Goal: Task Accomplishment & Management: Manage account settings

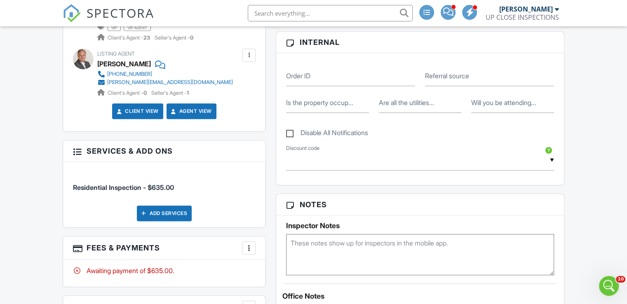
scroll to position [618, 0]
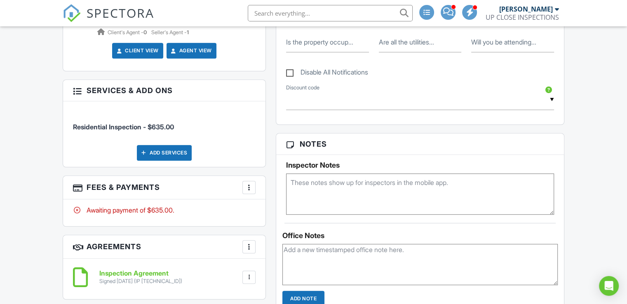
click at [12, 110] on div "Dashboard Templates Contacts Metrics Automations Advanced Settings Support Cent…" at bounding box center [313, 231] width 627 height 1647
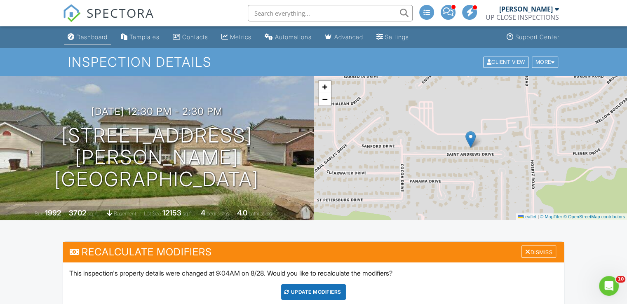
click at [80, 38] on div "Dashboard" at bounding box center [91, 36] width 31 height 7
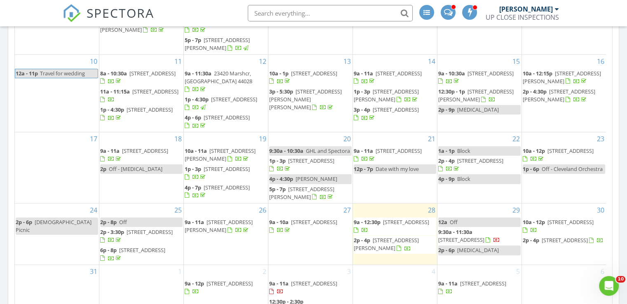
scroll to position [618, 0]
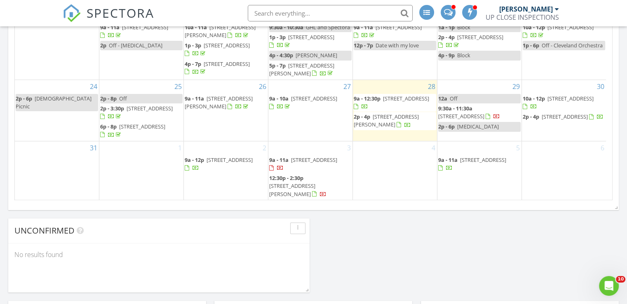
drag, startPoint x: 460, startPoint y: 254, endPoint x: 411, endPoint y: 254, distance: 49.5
click at [411, 254] on div "Today James Crowton 9:00 am 12370 Rockhaven Rd, Chesterland, OH 44026 James Cro…" at bounding box center [313, 266] width 627 height 1554
drag, startPoint x: 481, startPoint y: 242, endPoint x: 444, endPoint y: 238, distance: 37.7
click at [480, 242] on div "Today James Crowton 9:00 am 12370 Rockhaven Rd, Chesterland, OH 44026 James Cro…" at bounding box center [313, 266] width 627 height 1554
click at [444, 238] on div "Today James Crowton 9:00 am 12370 Rockhaven Rd, Chesterland, OH 44026 James Cro…" at bounding box center [313, 266] width 627 height 1554
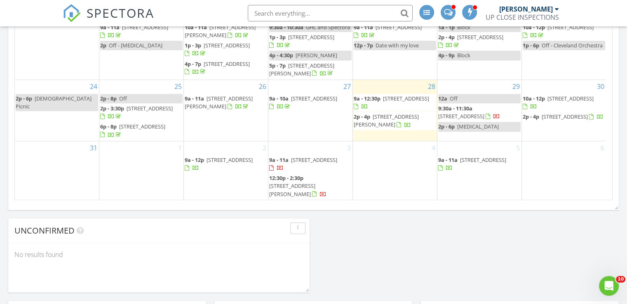
drag, startPoint x: 444, startPoint y: 238, endPoint x: 386, endPoint y: 251, distance: 59.1
click at [386, 251] on div "Today James Crowton 9:00 am 12370 Rockhaven Rd, Chesterland, OH 44026 James Cro…" at bounding box center [313, 266] width 627 height 1554
click at [405, 242] on div "Today James Crowton 9:00 am 12370 Rockhaven Rd, Chesterland, OH 44026 James Cro…" at bounding box center [313, 266] width 627 height 1554
drag, startPoint x: 402, startPoint y: 244, endPoint x: 378, endPoint y: 253, distance: 26.5
click at [378, 253] on div "Today James Crowton 9:00 am 12370 Rockhaven Rd, Chesterland, OH 44026 James Cro…" at bounding box center [313, 266] width 627 height 1554
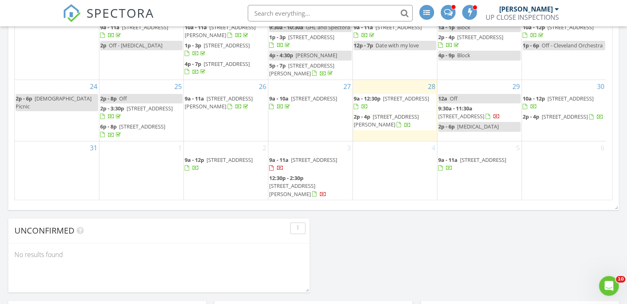
drag, startPoint x: 419, startPoint y: 254, endPoint x: 361, endPoint y: 258, distance: 57.9
click at [418, 254] on div "Today James Crowton 9:00 am 12370 Rockhaven Rd, Chesterland, OH 44026 James Cro…" at bounding box center [313, 266] width 627 height 1554
click at [361, 258] on div "Today James Crowton 9:00 am 12370 Rockhaven Rd, Chesterland, OH 44026 James Cro…" at bounding box center [313, 266] width 627 height 1554
drag, startPoint x: 436, startPoint y: 244, endPoint x: 422, endPoint y: 249, distance: 15.1
click at [435, 244] on div "Today James Crowton 9:00 am 12370 Rockhaven Rd, Chesterland, OH 44026 James Cro…" at bounding box center [313, 266] width 627 height 1554
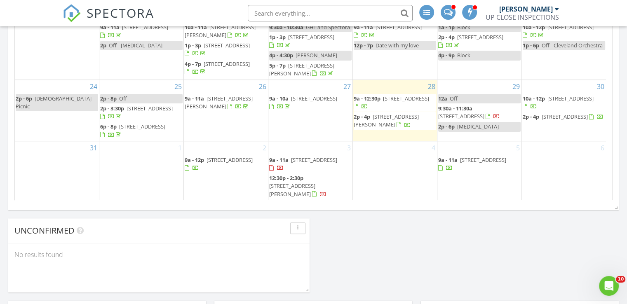
drag, startPoint x: 422, startPoint y: 249, endPoint x: 407, endPoint y: 254, distance: 15.8
click at [407, 254] on div "Today James Crowton 9:00 am 12370 Rockhaven Rd, Chesterland, OH 44026 James Cro…" at bounding box center [313, 266] width 627 height 1554
click at [499, 250] on div "[DATE] [PERSON_NAME] 9:00 am [STREET_ADDRESS] [PERSON_NAME] 56 minutes drive ti…" at bounding box center [313, 266] width 627 height 1554
drag, startPoint x: 498, startPoint y: 249, endPoint x: 456, endPoint y: 249, distance: 42.5
click at [456, 249] on div "Today James Crowton 9:00 am 12370 Rockhaven Rd, Chesterland, OH 44026 James Cro…" at bounding box center [313, 266] width 627 height 1554
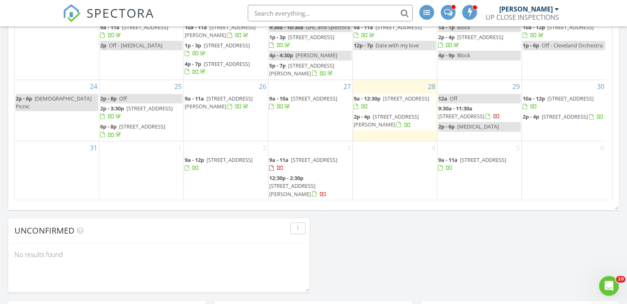
click at [475, 248] on div "Today James Crowton 9:00 am 12370 Rockhaven Rd, Chesterland, OH 44026 James Cro…" at bounding box center [313, 266] width 627 height 1554
click at [443, 246] on div "Today James Crowton 9:00 am 12370 Rockhaven Rd, Chesterland, OH 44026 James Cro…" at bounding box center [313, 266] width 627 height 1554
click at [163, 213] on div "Today James Crowton 9:00 am 12370 Rockhaven Rd, Chesterland, OH 44026 James Cro…" at bounding box center [313, 266] width 627 height 1554
click at [425, 233] on div "Today James Crowton 9:00 am 12370 Rockhaven Rd, Chesterland, OH 44026 James Cro…" at bounding box center [313, 266] width 627 height 1554
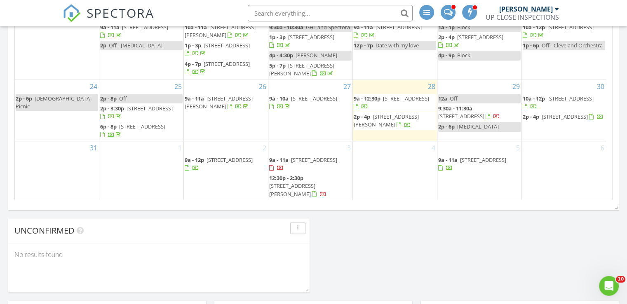
drag, startPoint x: 414, startPoint y: 235, endPoint x: 379, endPoint y: 235, distance: 34.6
click at [381, 236] on div "Today James Crowton 9:00 am 12370 Rockhaven Rd, Chesterland, OH 44026 James Cro…" at bounding box center [313, 266] width 627 height 1554
click at [420, 238] on div "Today James Crowton 9:00 am 12370 Rockhaven Rd, Chesterland, OH 44026 James Cro…" at bounding box center [313, 266] width 627 height 1554
click at [418, 236] on div "Today James Crowton 9:00 am 12370 Rockhaven Rd, Chesterland, OH 44026 James Cro…" at bounding box center [313, 266] width 627 height 1554
drag, startPoint x: 465, startPoint y: 233, endPoint x: 461, endPoint y: 158, distance: 75.6
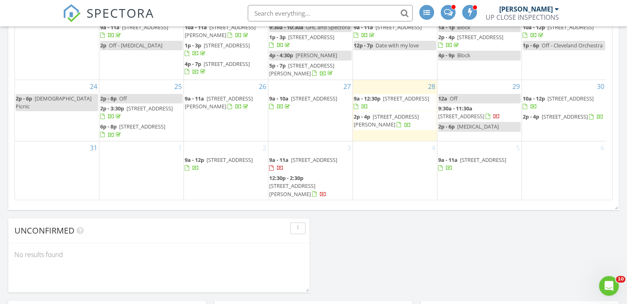
click at [464, 233] on div "Today James Crowton 9:00 am 12370 Rockhaven Rd, Chesterland, OH 44026 James Cro…" at bounding box center [313, 266] width 627 height 1554
click at [425, 235] on div "Today James Crowton 9:00 am 12370 Rockhaven Rd, Chesterland, OH 44026 James Cro…" at bounding box center [313, 266] width 627 height 1554
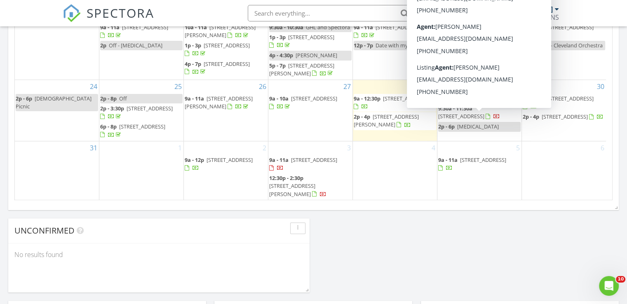
click at [374, 193] on div "4" at bounding box center [395, 170] width 84 height 59
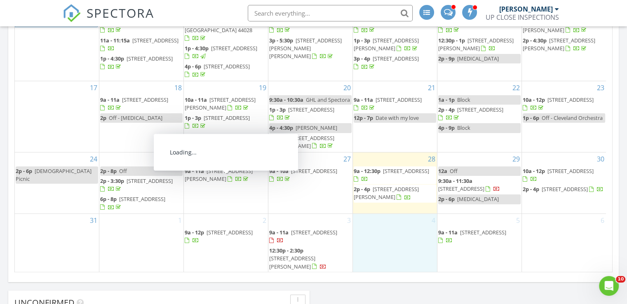
scroll to position [59, 0]
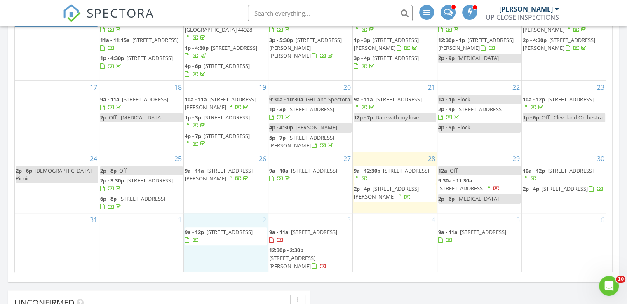
click at [219, 259] on div "2 9a - 12p 12291 Arbor Creek Dr, Strongsville 44136" at bounding box center [226, 243] width 84 height 59
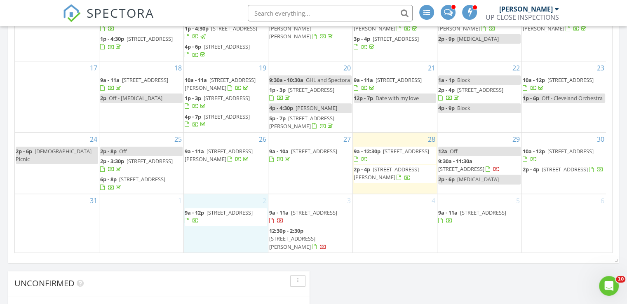
scroll to position [546, 0]
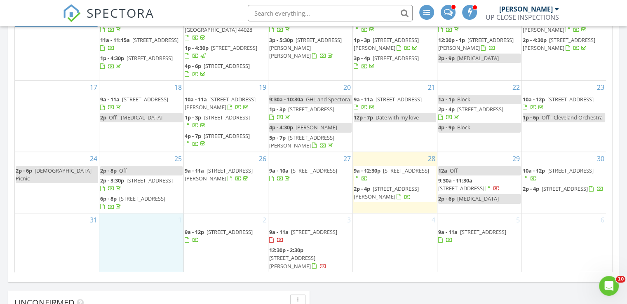
click at [148, 254] on div "1" at bounding box center [141, 243] width 84 height 59
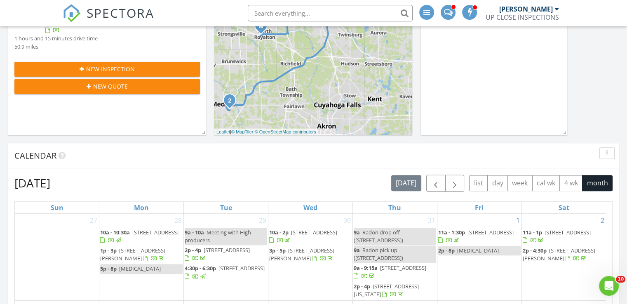
scroll to position [289, 0]
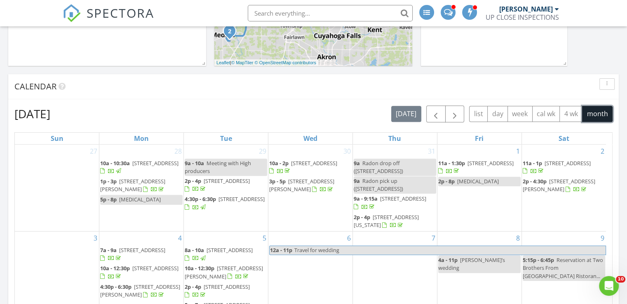
click at [597, 112] on button "month" at bounding box center [597, 114] width 31 height 16
click at [428, 115] on button "button" at bounding box center [435, 114] width 19 height 17
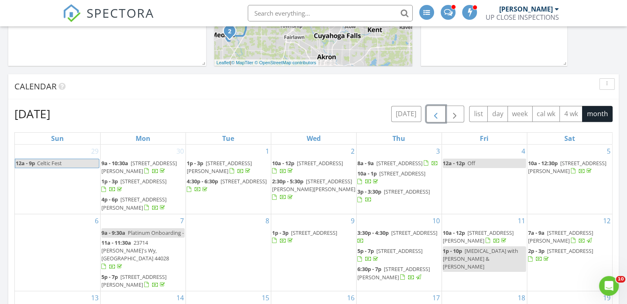
click at [437, 114] on span "button" at bounding box center [436, 114] width 10 height 10
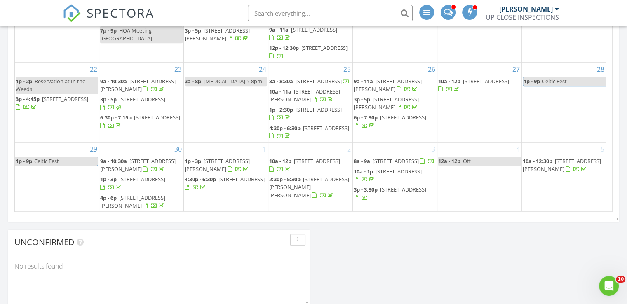
scroll to position [584, 0]
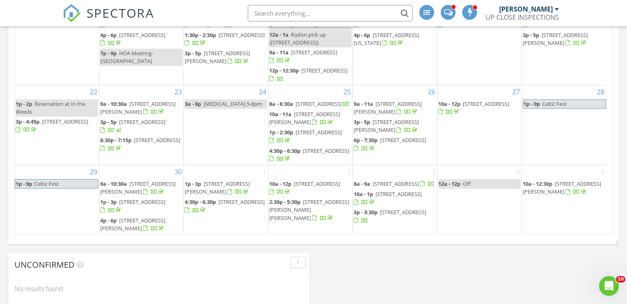
click at [138, 190] on span "9a - 10:30a 23714 Wally's Way, Columbia Station 44028" at bounding box center [141, 188] width 82 height 16
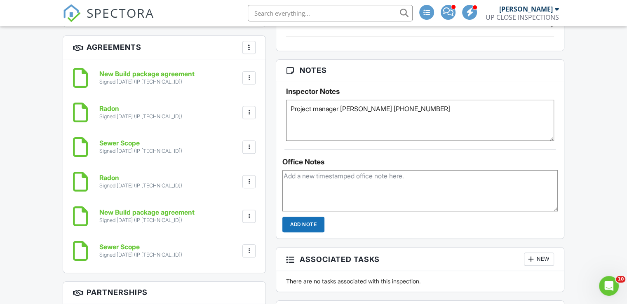
scroll to position [577, 0]
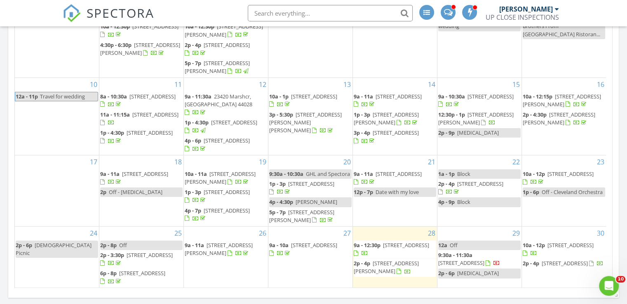
scroll to position [59, 0]
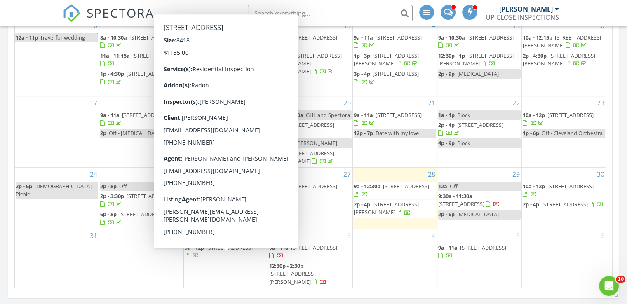
click at [25, 223] on div "24 2p - 6p Church Picnic" at bounding box center [57, 198] width 84 height 61
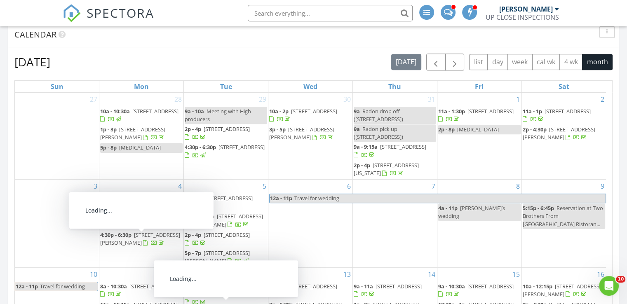
scroll to position [201, 0]
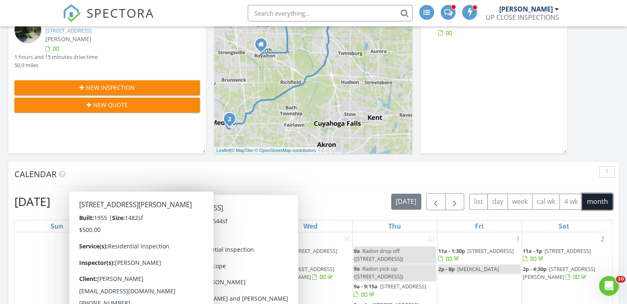
drag, startPoint x: 609, startPoint y: 198, endPoint x: 483, endPoint y: 205, distance: 126.4
click at [609, 198] on button "month" at bounding box center [597, 202] width 31 height 16
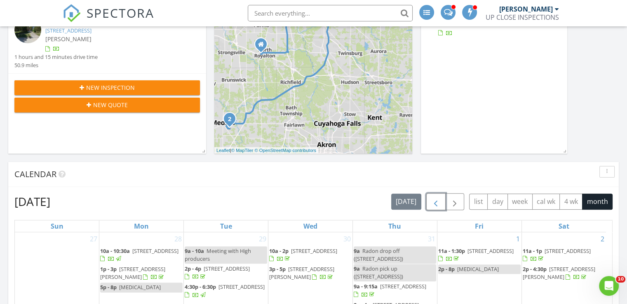
click at [434, 204] on span "button" at bounding box center [436, 202] width 10 height 10
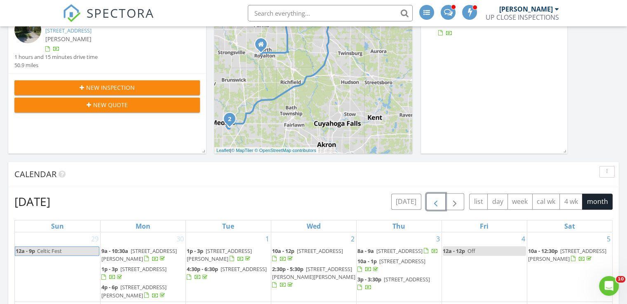
click at [435, 203] on span "button" at bounding box center [436, 202] width 10 height 10
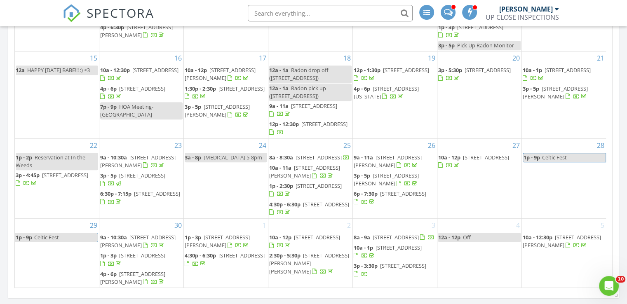
scroll to position [613, 0]
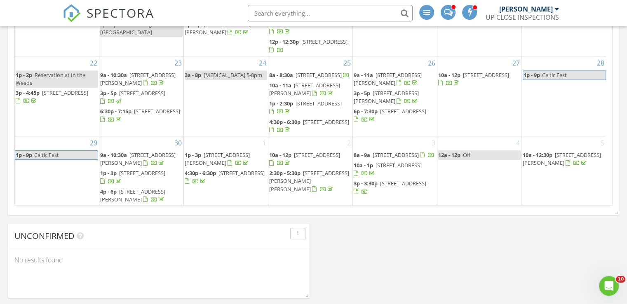
click at [406, 236] on div "Today James Crowton 9:00 am 12370 Rockhaven Rd, Chesterland, OH 44026 James Cro…" at bounding box center [313, 271] width 627 height 1554
click at [397, 236] on div "Today James Crowton 9:00 am 12370 Rockhaven Rd, Chesterland, OH 44026 James Cro…" at bounding box center [313, 271] width 627 height 1554
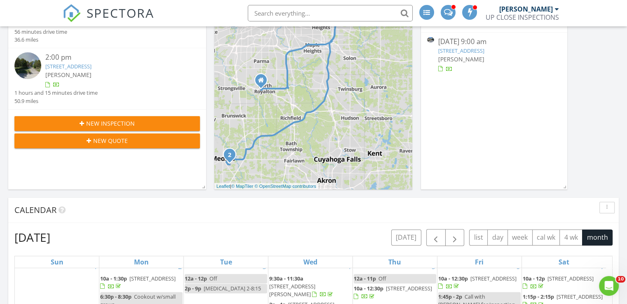
scroll to position [330, 0]
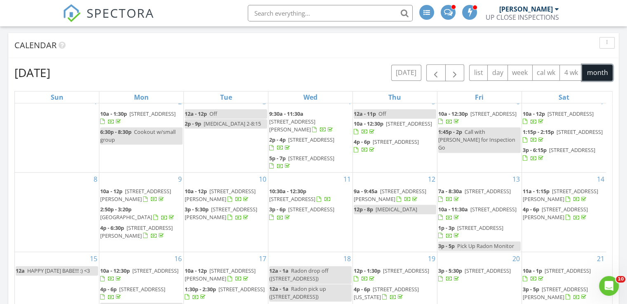
click at [592, 68] on button "month" at bounding box center [597, 73] width 31 height 16
click at [435, 76] on span "button" at bounding box center [436, 73] width 10 height 10
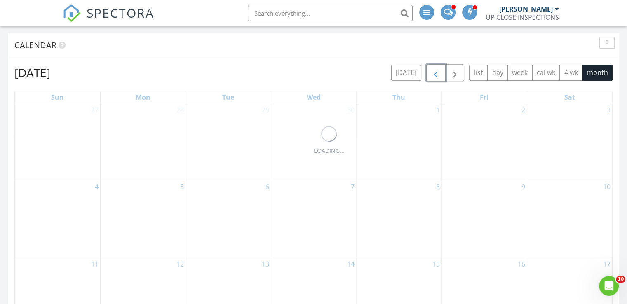
scroll to position [0, 0]
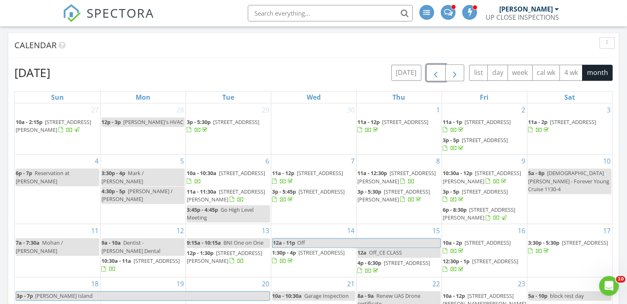
drag, startPoint x: 435, startPoint y: 76, endPoint x: 453, endPoint y: 77, distance: 18.2
click at [453, 77] on div at bounding box center [445, 72] width 38 height 17
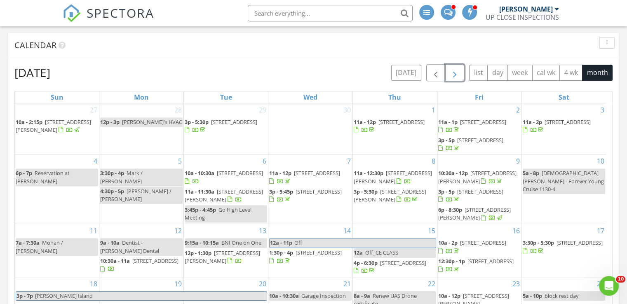
click at [452, 74] on span "button" at bounding box center [455, 73] width 10 height 10
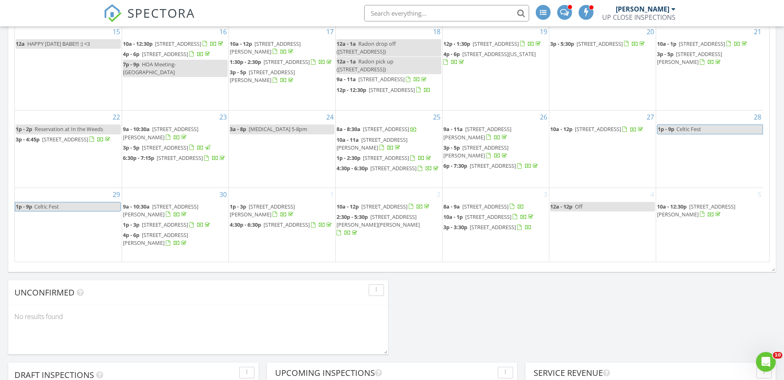
scroll to position [8, 0]
drag, startPoint x: 152, startPoint y: 244, endPoint x: 134, endPoint y: 250, distance: 19.0
click at [553, 304] on div "Today James Crowton 9:00 am 12370 Rockhaven Rd, Chesterland, OH 44026 James Cro…" at bounding box center [392, 328] width 784 height 1554
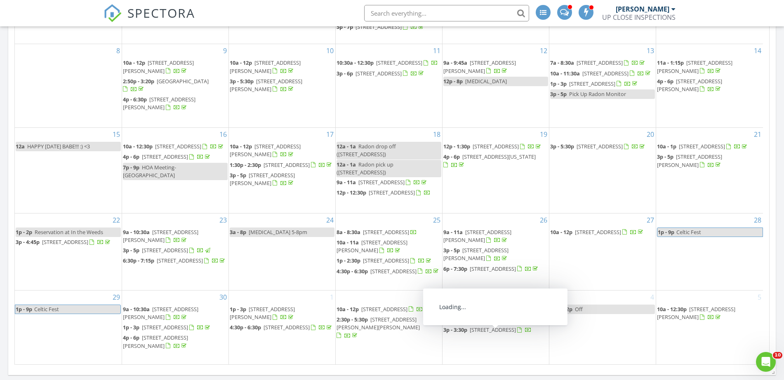
scroll to position [9, 0]
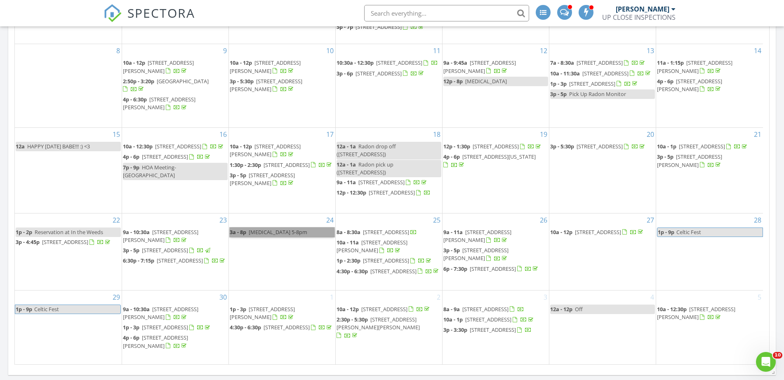
click at [275, 261] on div "24 3a - 8p Boating 5-8pm" at bounding box center [282, 252] width 106 height 77
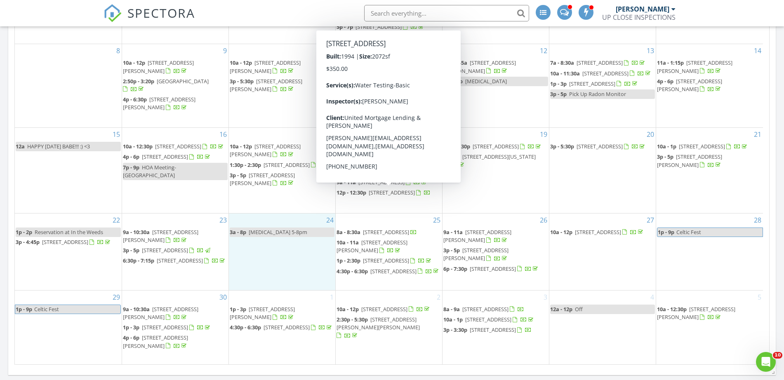
drag, startPoint x: 442, startPoint y: 162, endPoint x: 425, endPoint y: 207, distance: 48.2
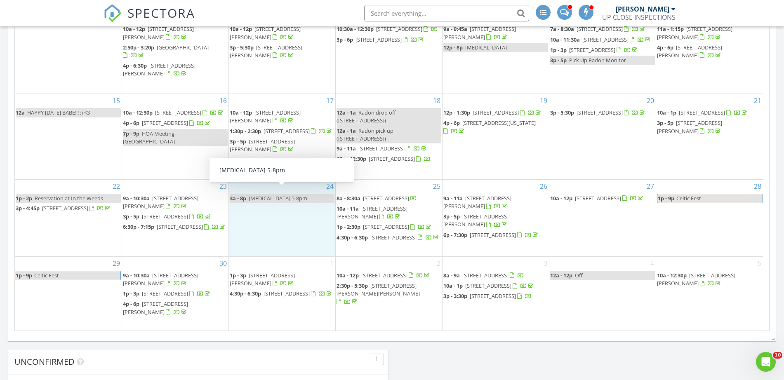
scroll to position [505, 0]
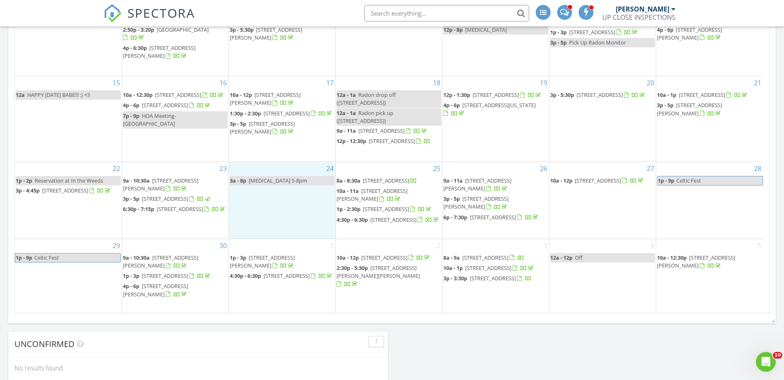
drag, startPoint x: 65, startPoint y: 170, endPoint x: 54, endPoint y: 187, distance: 20.8
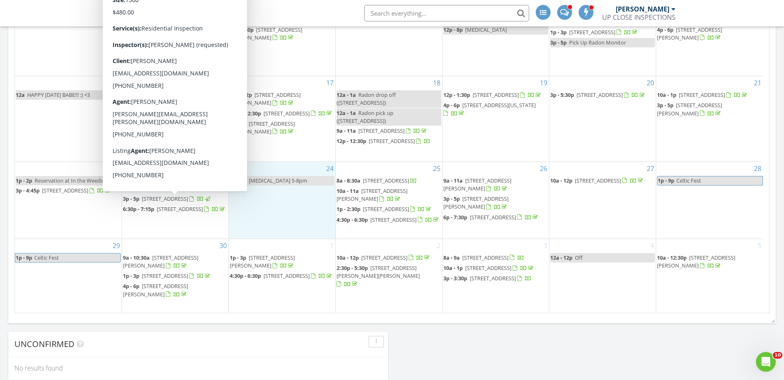
click at [62, 239] on div "22 1p - 2p Reservation at In the Weeds 3p - 4:45p 3537 Villa-Casa Ct, Brunswick…" at bounding box center [68, 200] width 107 height 77
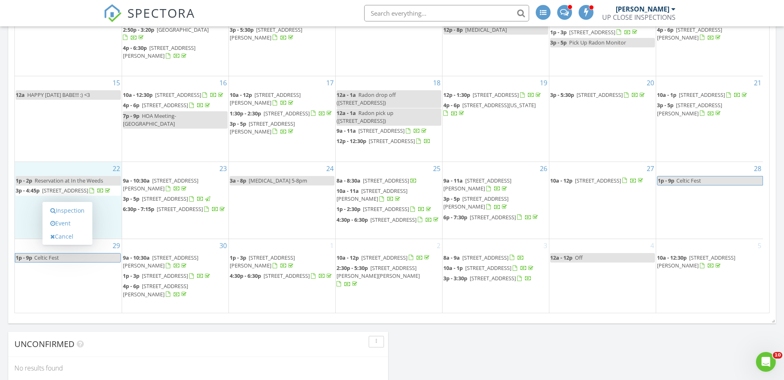
drag, startPoint x: 44, startPoint y: 206, endPoint x: 37, endPoint y: 200, distance: 9.2
drag, startPoint x: 154, startPoint y: 17, endPoint x: 185, endPoint y: 332, distance: 316.9
click at [186, 304] on div "Unconfirmed" at bounding box center [198, 344] width 380 height 25
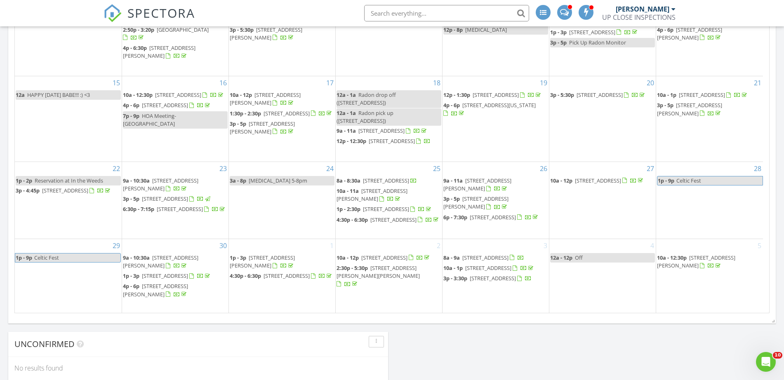
drag, startPoint x: 501, startPoint y: 104, endPoint x: 460, endPoint y: 108, distance: 41.8
drag, startPoint x: 576, startPoint y: 101, endPoint x: 592, endPoint y: 107, distance: 17.9
click at [592, 99] on span "3p - 5:30p 716 N Rocky River Dr, Berea 44017" at bounding box center [598, 95] width 96 height 8
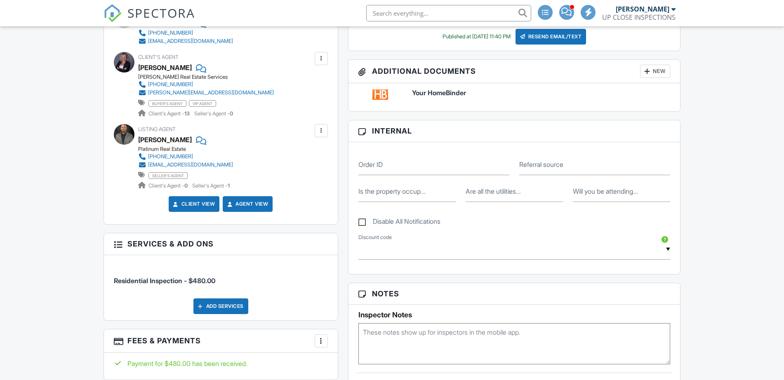
click at [561, 167] on label "Referral source" at bounding box center [541, 164] width 44 height 9
click at [561, 167] on input "Referral source" at bounding box center [594, 165] width 151 height 20
type input "Realtor"
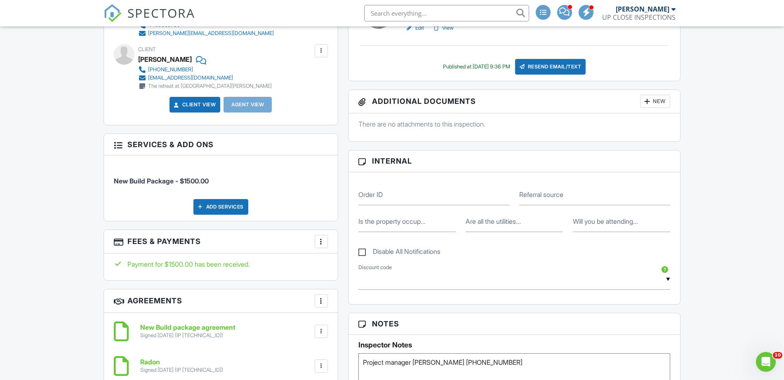
scroll to position [412, 0]
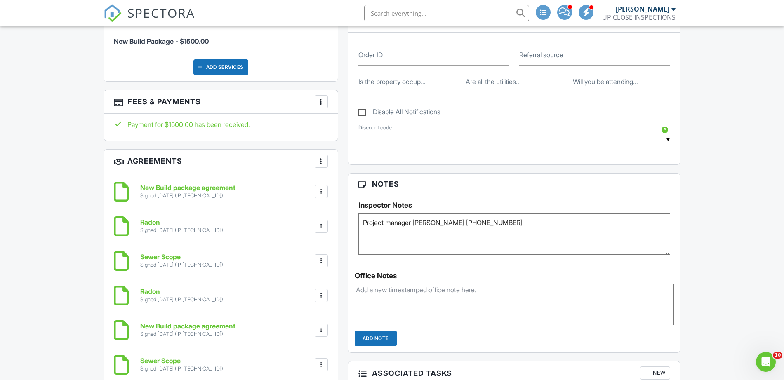
click at [544, 59] on label "Referral source" at bounding box center [541, 54] width 44 height 9
click at [544, 59] on input "Referral source" at bounding box center [594, 55] width 151 height 20
type input "Google"
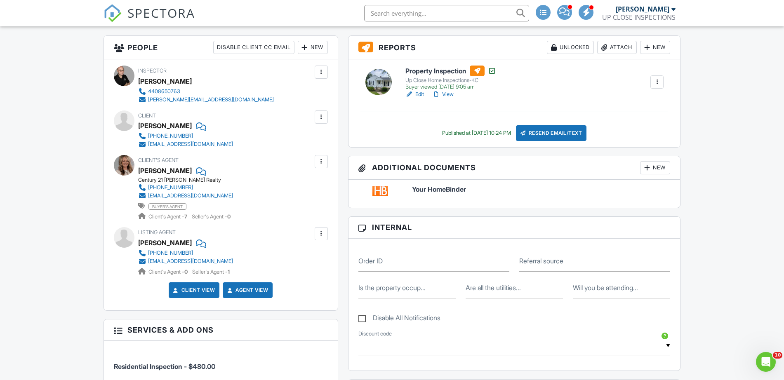
scroll to position [309, 0]
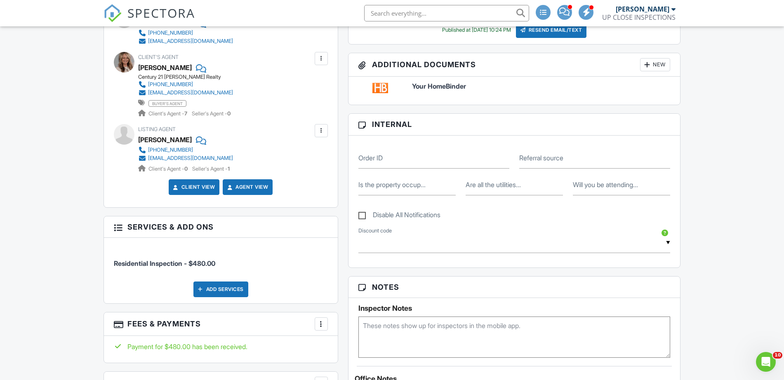
click at [542, 155] on label "Referral source" at bounding box center [541, 157] width 44 height 9
click at [621, 155] on input "Referral source" at bounding box center [594, 158] width 151 height 20
paste input "Realtor"
type input "Realtor"
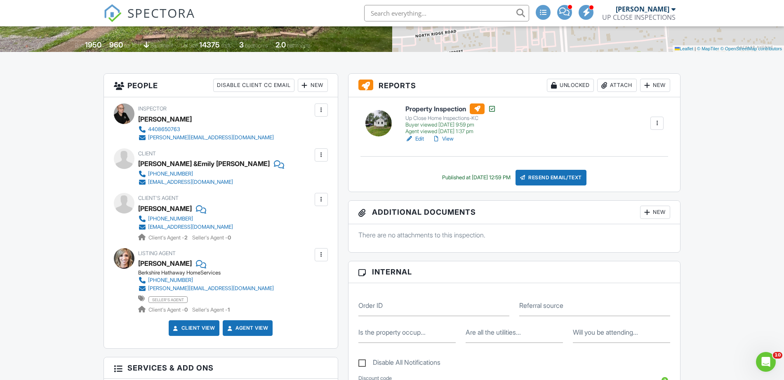
scroll to position [206, 0]
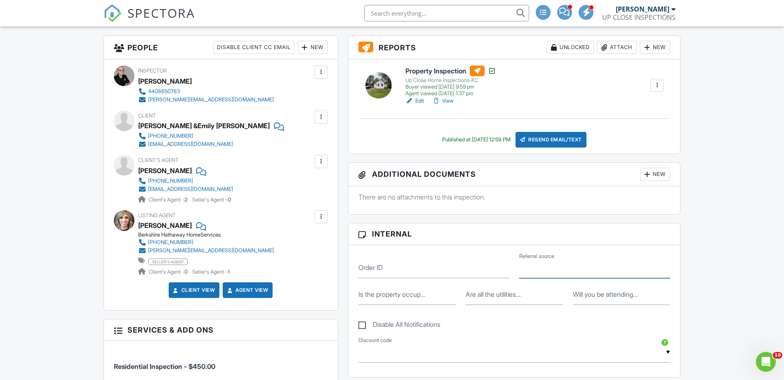
click at [569, 271] on input "Referral source" at bounding box center [594, 268] width 151 height 20
type input "Realtor"
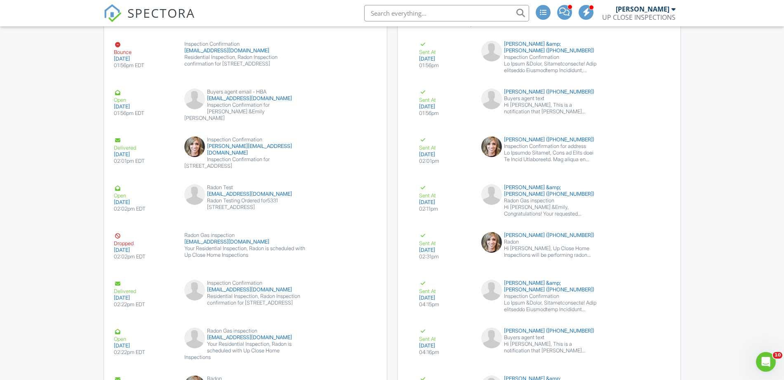
scroll to position [1082, 0]
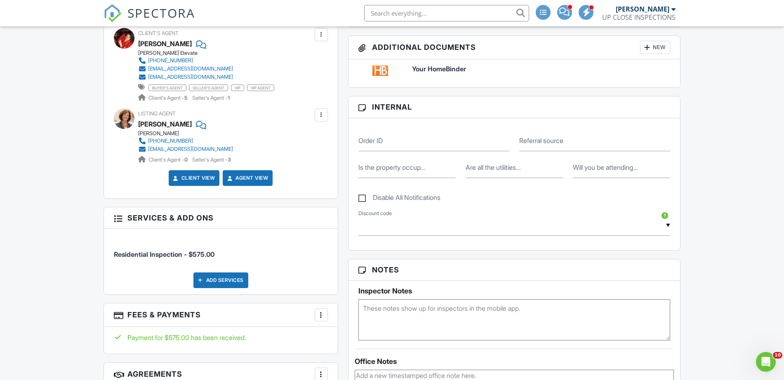
scroll to position [412, 0]
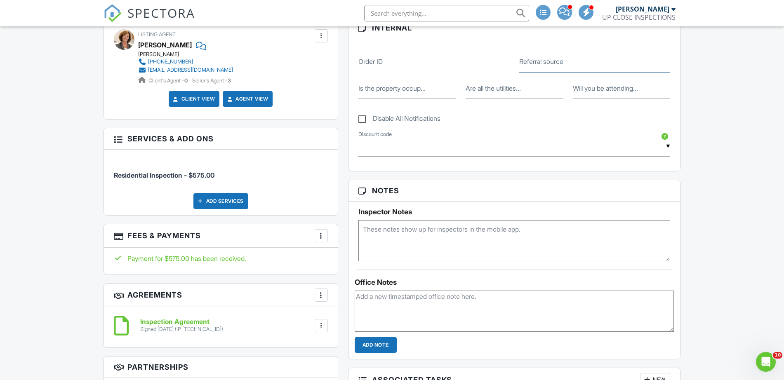
click at [583, 67] on input "Referral source" at bounding box center [594, 62] width 151 height 20
type input "Realtor"
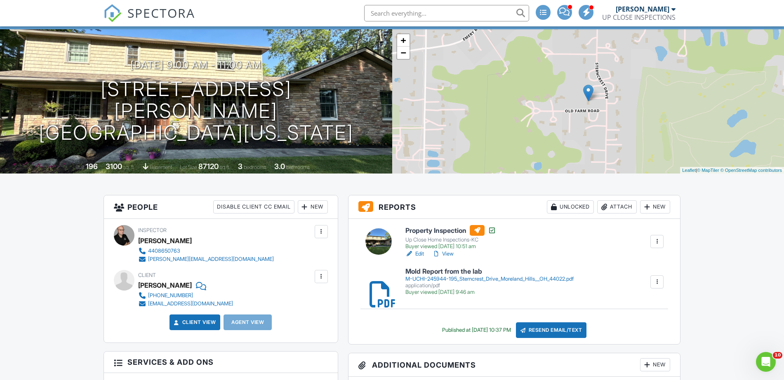
scroll to position [258, 0]
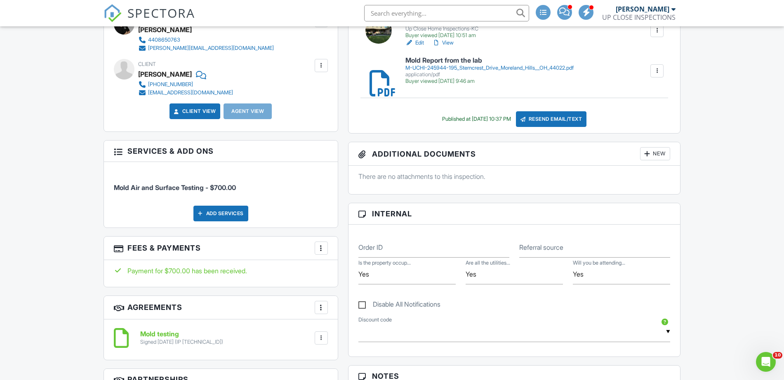
click at [547, 247] on label "Referral source" at bounding box center [541, 247] width 44 height 9
click at [547, 247] on input "Referral source" at bounding box center [594, 247] width 151 height 20
type input "Google"
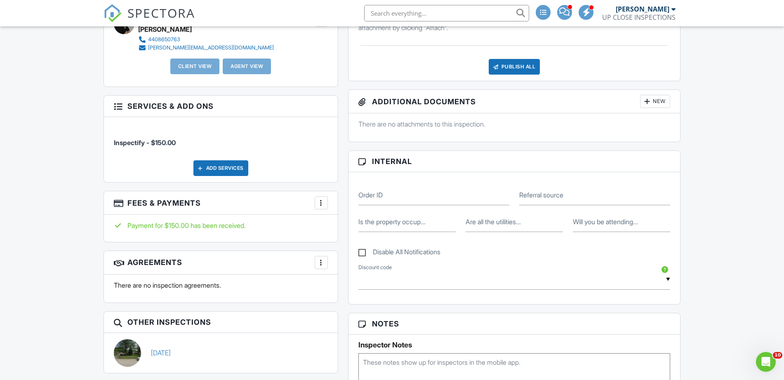
scroll to position [258, 0]
click at [576, 206] on div "Is the property occup... Are all the utilities... Will you be attending..." at bounding box center [514, 219] width 322 height 27
click at [577, 201] on input "Referral source" at bounding box center [594, 196] width 151 height 20
type input "Inspectify"
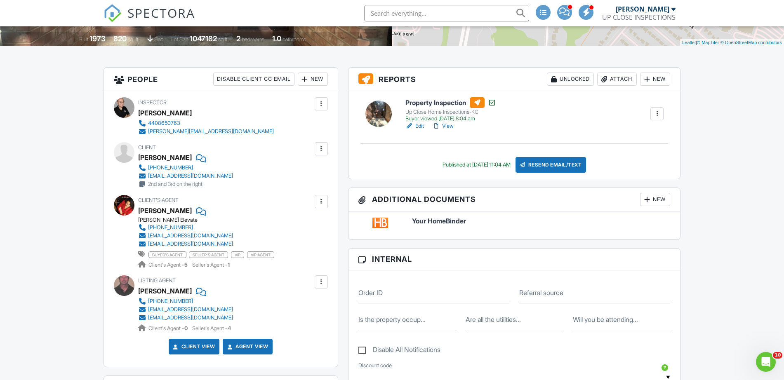
scroll to position [258, 0]
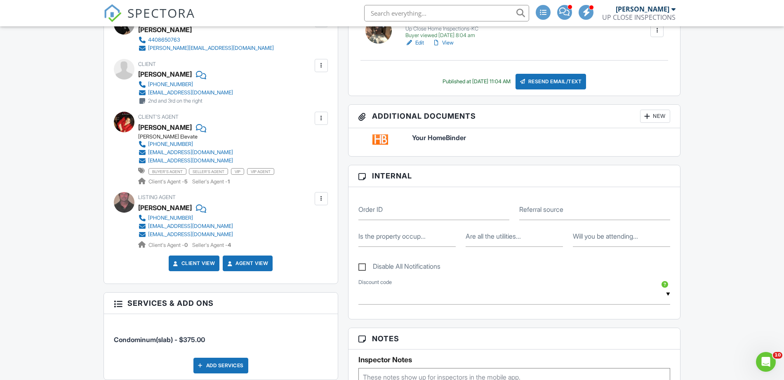
click at [576, 194] on div "Order ID Referral source" at bounding box center [514, 206] width 322 height 27
click at [554, 213] on label "Referral source" at bounding box center [541, 209] width 44 height 9
click at [554, 213] on input "Referral source" at bounding box center [594, 210] width 151 height 20
drag, startPoint x: 552, startPoint y: 209, endPoint x: 553, endPoint y: 215, distance: 5.8
click at [553, 215] on input "Referral source" at bounding box center [594, 210] width 151 height 20
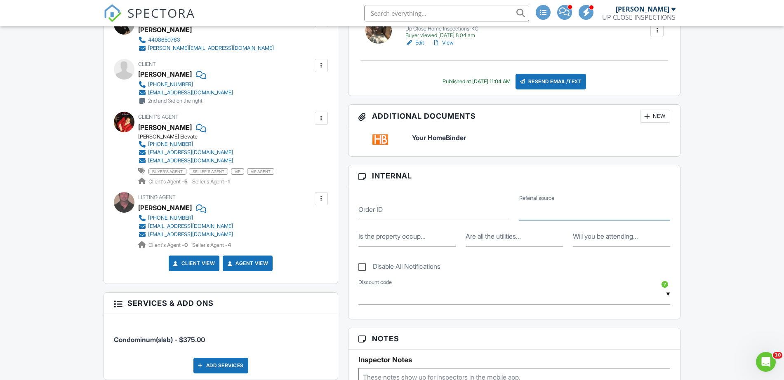
type input "Realtor"
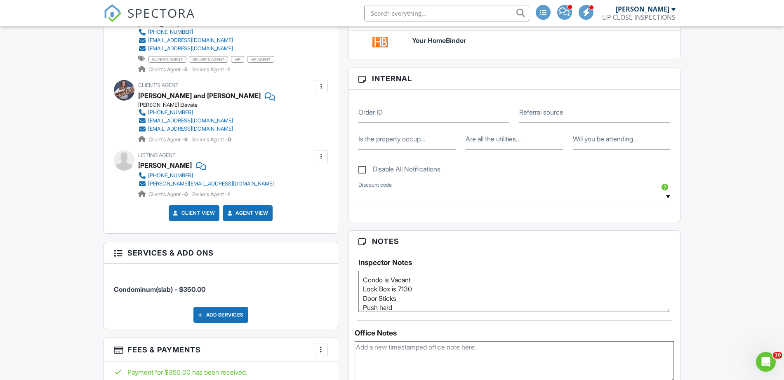
scroll to position [361, 0]
click at [597, 144] on input "Will you be attending..." at bounding box center [621, 140] width 97 height 20
click at [563, 115] on label "Referral source" at bounding box center [541, 112] width 44 height 9
click at [566, 115] on input "Referral source" at bounding box center [594, 113] width 151 height 20
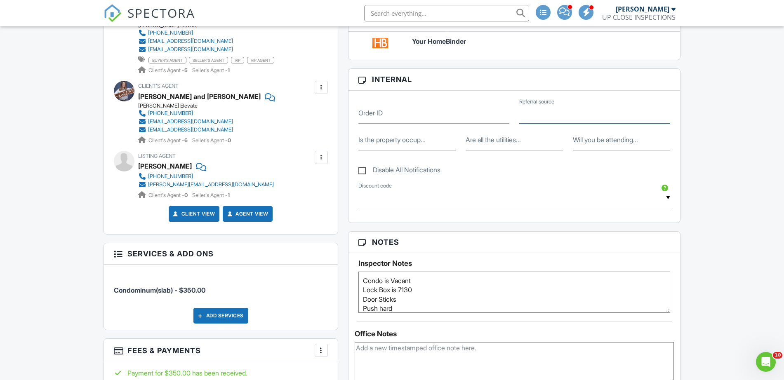
drag, startPoint x: 571, startPoint y: 116, endPoint x: 554, endPoint y: 114, distance: 16.3
click at [554, 114] on input "Referral source" at bounding box center [594, 113] width 151 height 20
type input "Realtor"
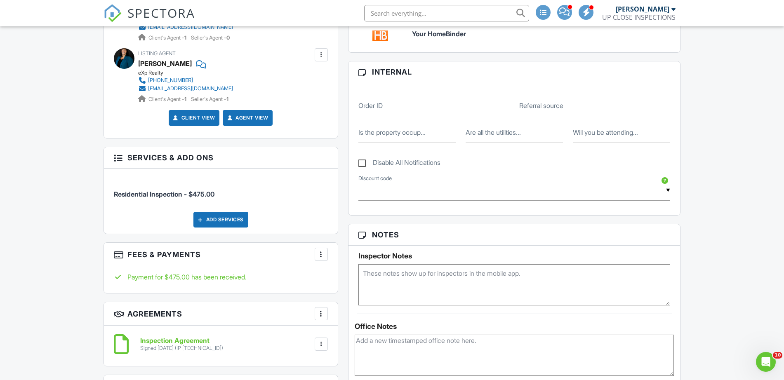
scroll to position [309, 0]
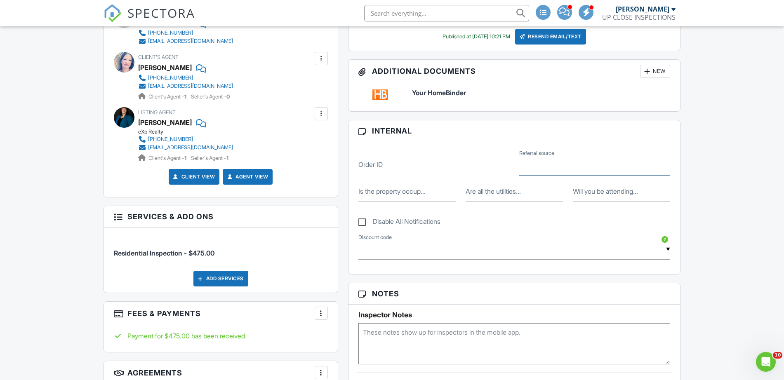
click at [569, 164] on input "Referral source" at bounding box center [594, 165] width 151 height 20
type input "Realtor"
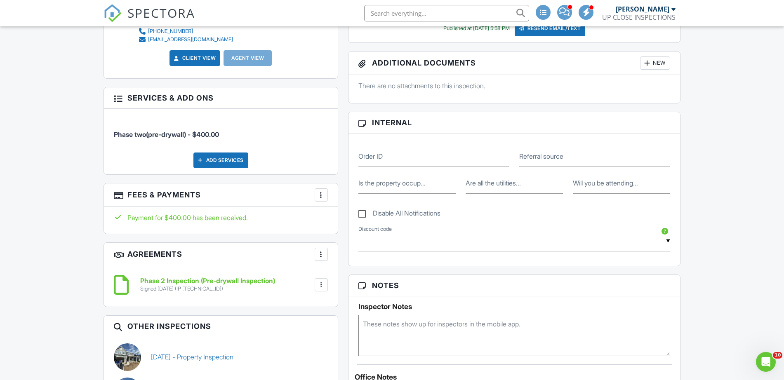
scroll to position [361, 0]
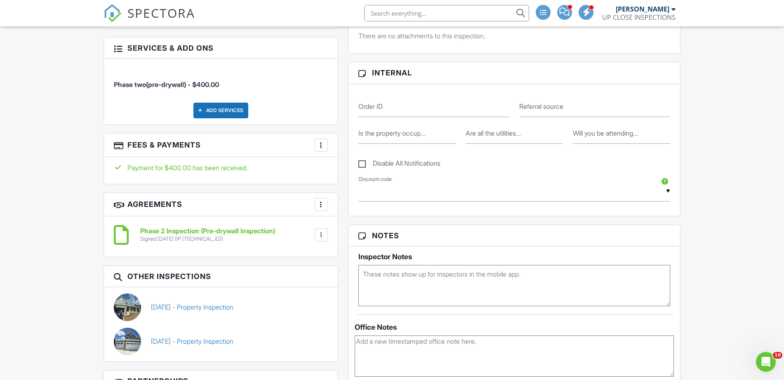
click at [551, 105] on label "Referral source" at bounding box center [541, 106] width 44 height 9
click at [551, 105] on input "Referral source" at bounding box center [594, 107] width 151 height 20
type input "google"
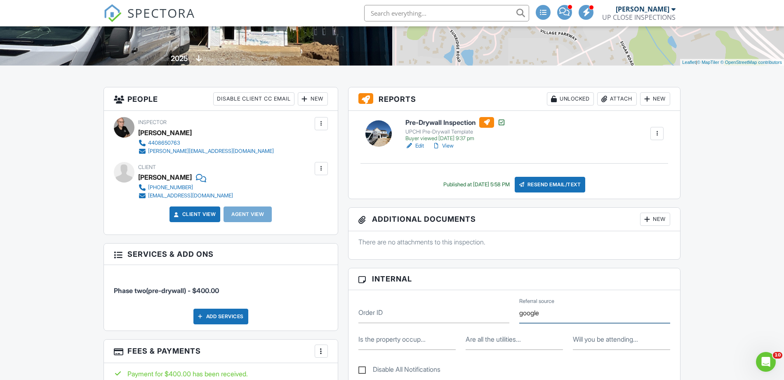
scroll to position [0, 0]
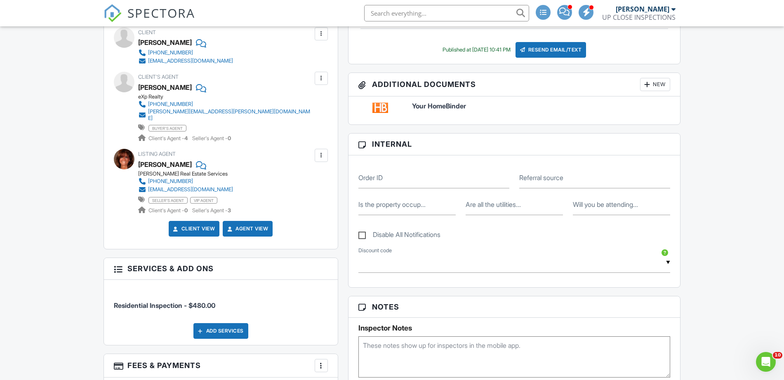
scroll to position [361, 0]
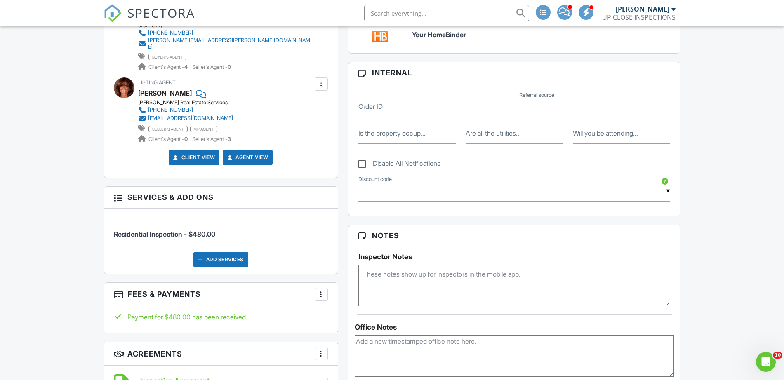
click at [580, 96] on div "Order ID Referral source" at bounding box center [514, 103] width 322 height 27
type input "Realtor"
click at [587, 175] on div "▼ homesweethome - $50.00 off - Homesweethome $50.00 waterspecial - $50.00 off -…" at bounding box center [514, 192] width 322 height 35
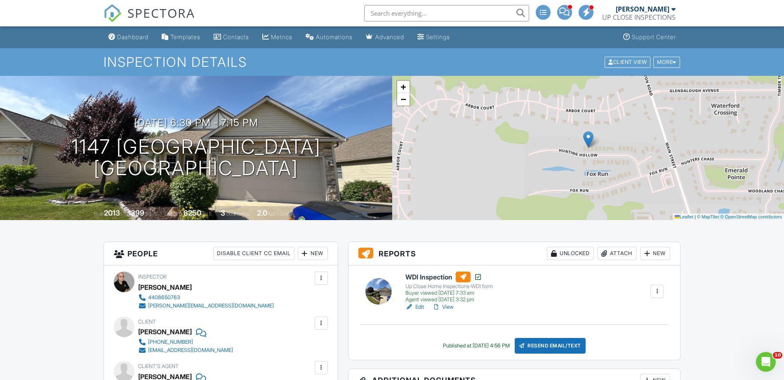
scroll to position [206, 0]
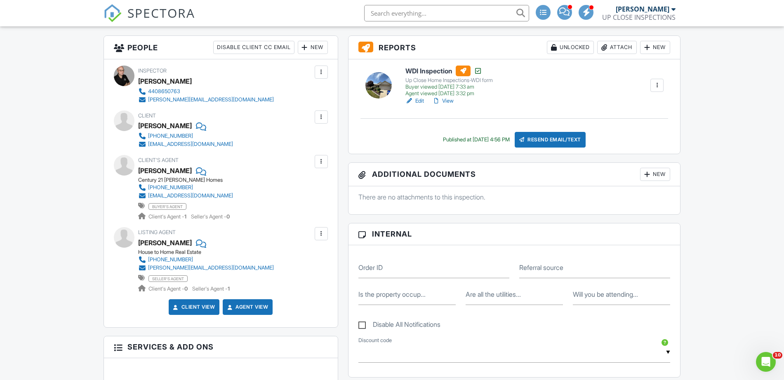
drag, startPoint x: 611, startPoint y: 252, endPoint x: 601, endPoint y: 271, distance: 21.4
click at [554, 235] on h3 "Internal" at bounding box center [514, 233] width 332 height 21
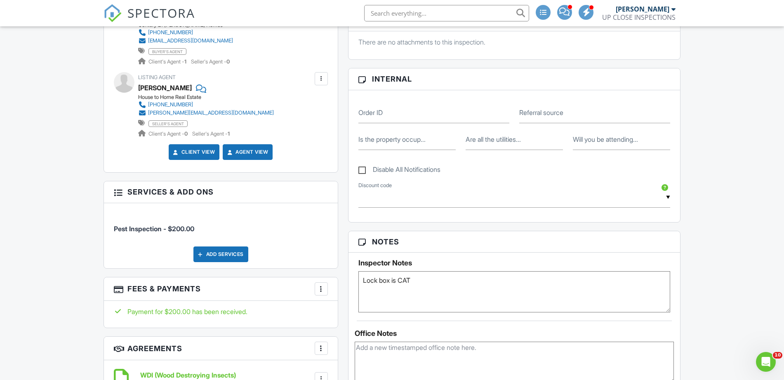
scroll to position [361, 0]
click at [570, 106] on input "Referral source" at bounding box center [594, 113] width 151 height 20
type input "Realtor"
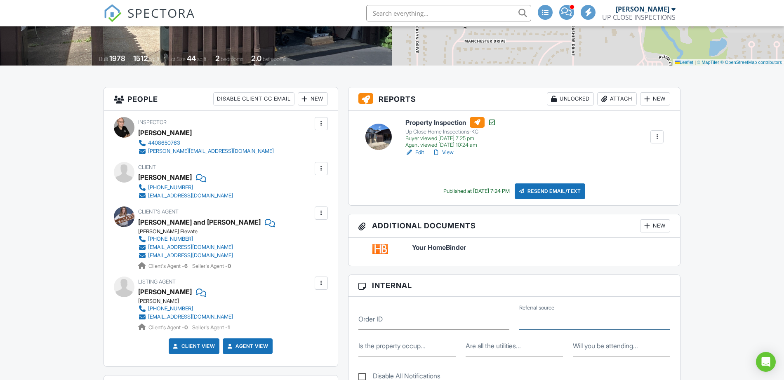
click at [573, 320] on input "Referral source" at bounding box center [594, 320] width 151 height 20
click at [574, 317] on input "Referral source" at bounding box center [594, 320] width 151 height 20
type input "Realtor"
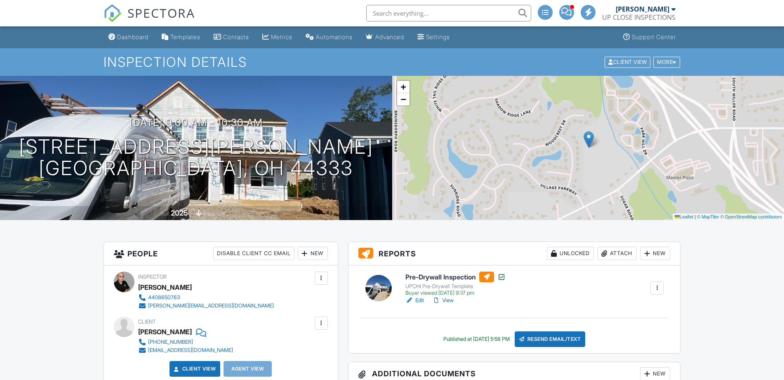
scroll to position [309, 0]
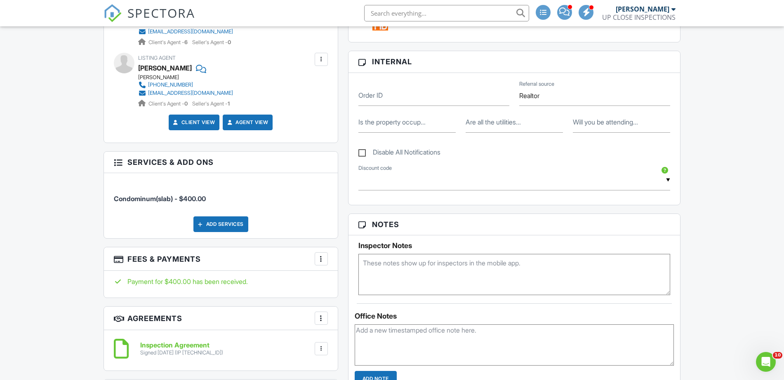
scroll to position [361, 0]
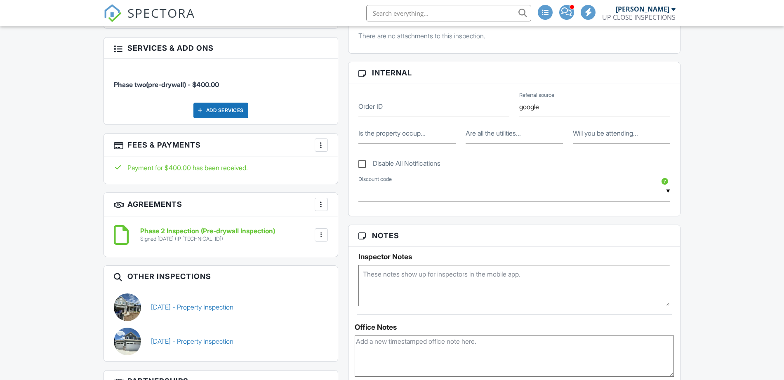
scroll to position [361, 0]
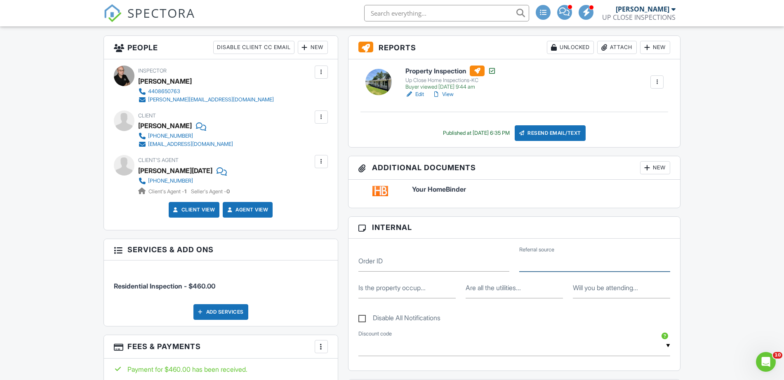
click at [523, 254] on div "Referral source" at bounding box center [594, 261] width 161 height 20
type input "Realtor"
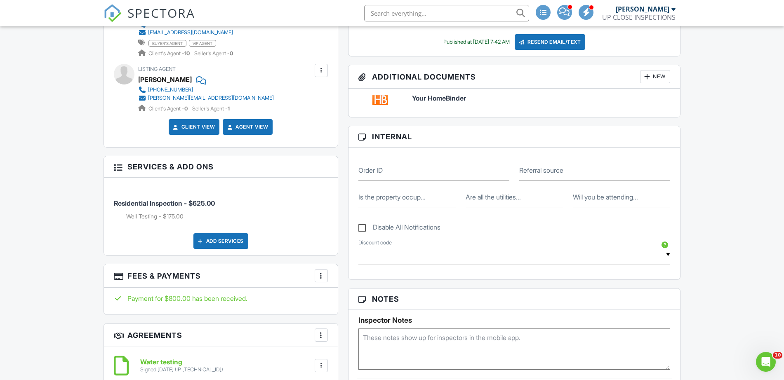
scroll to position [412, 0]
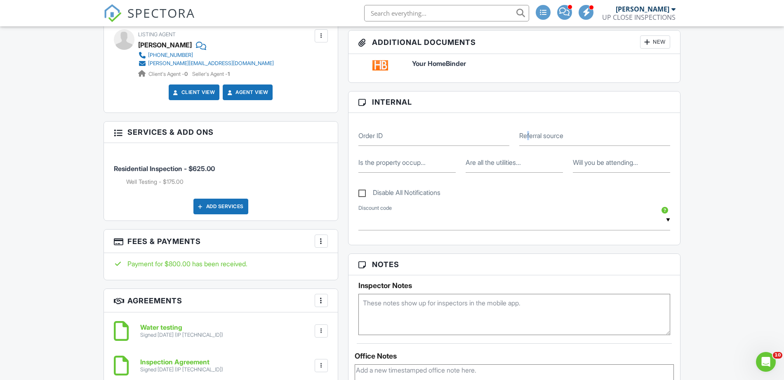
click at [529, 136] on label "Referral source" at bounding box center [541, 135] width 44 height 9
click at [544, 141] on input "Referral source" at bounding box center [594, 136] width 151 height 20
type input "Realtor"
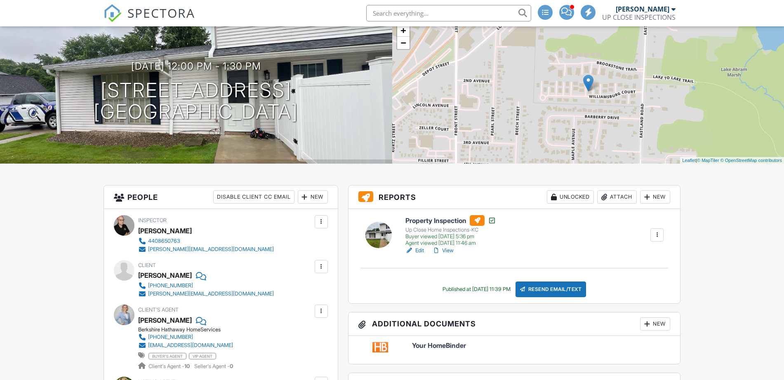
scroll to position [379, 0]
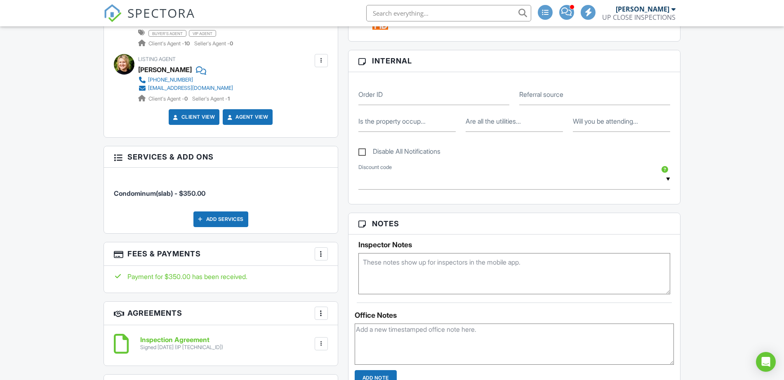
click at [545, 90] on label "Referral source" at bounding box center [541, 94] width 44 height 9
click at [545, 85] on input "Referral source" at bounding box center [594, 95] width 151 height 20
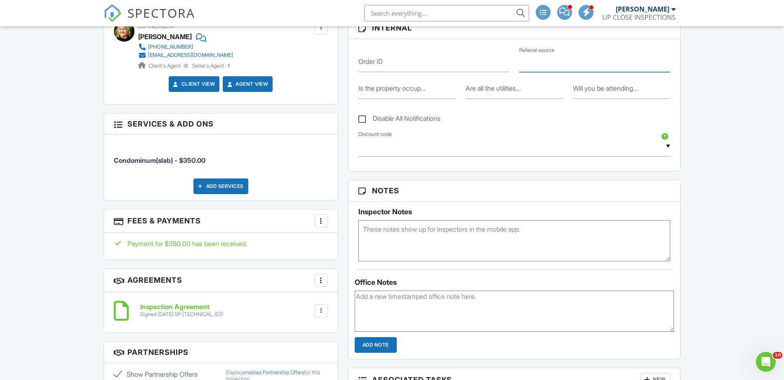
scroll to position [0, 0]
type input "Realtor"
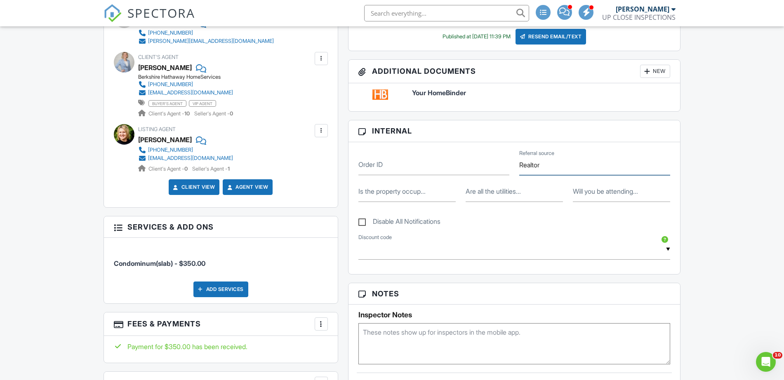
scroll to position [103, 0]
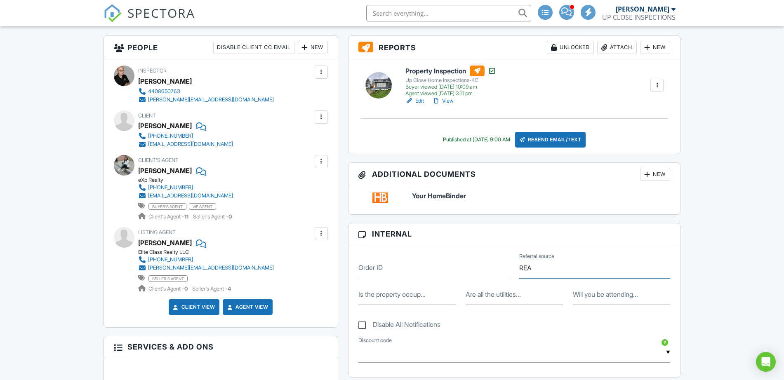
type input "Realtor"
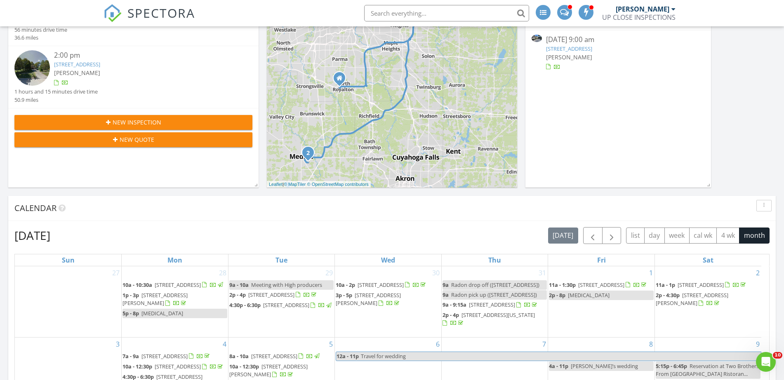
scroll to position [196, 0]
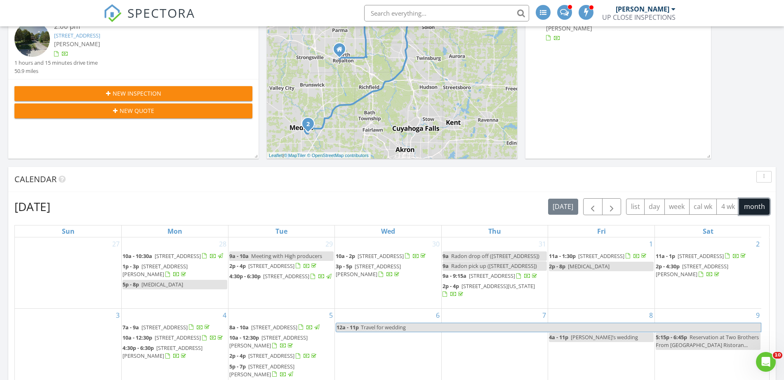
click at [762, 213] on button "month" at bounding box center [754, 207] width 31 height 16
click at [599, 206] on button "button" at bounding box center [592, 206] width 19 height 17
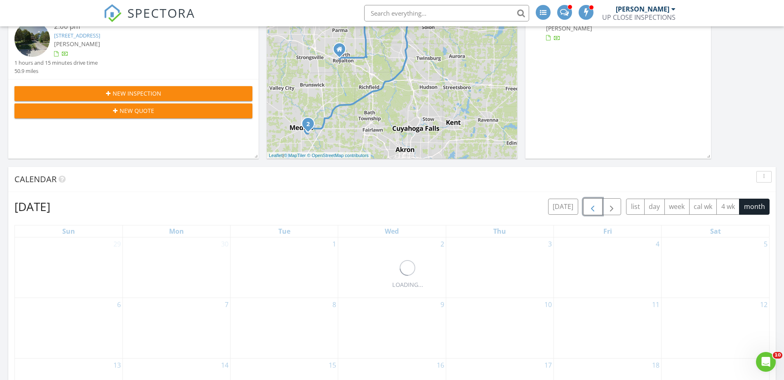
click at [598, 206] on button "button" at bounding box center [592, 206] width 19 height 17
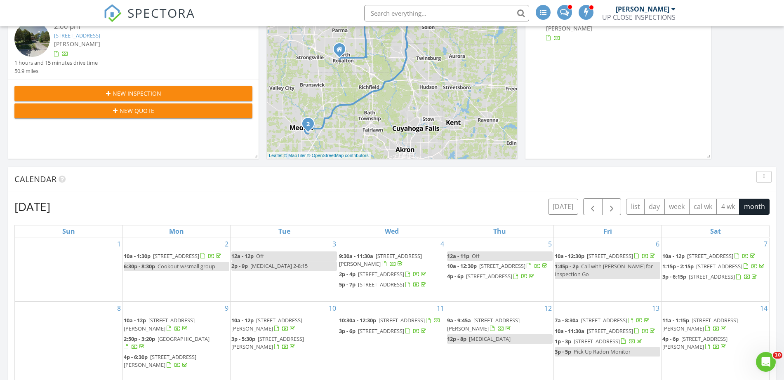
drag, startPoint x: 397, startPoint y: 176, endPoint x: 350, endPoint y: 176, distance: 47.0
click at [395, 177] on div "Calendar" at bounding box center [385, 179] width 742 height 12
drag, startPoint x: 350, startPoint y: 176, endPoint x: 237, endPoint y: 162, distance: 113.4
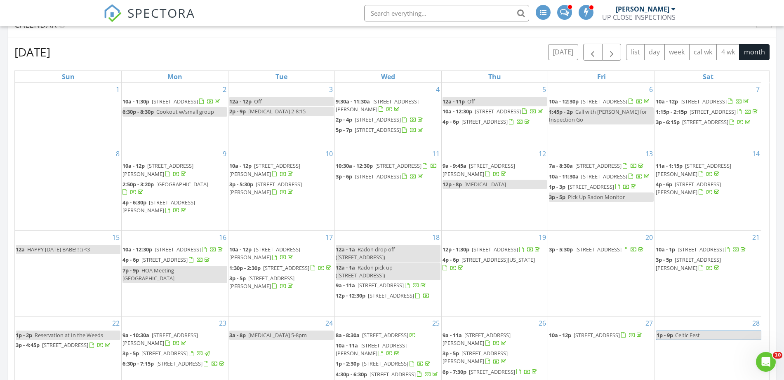
click at [337, 52] on div "June 2025 today list day week cal wk 4 wk month" at bounding box center [391, 52] width 755 height 17
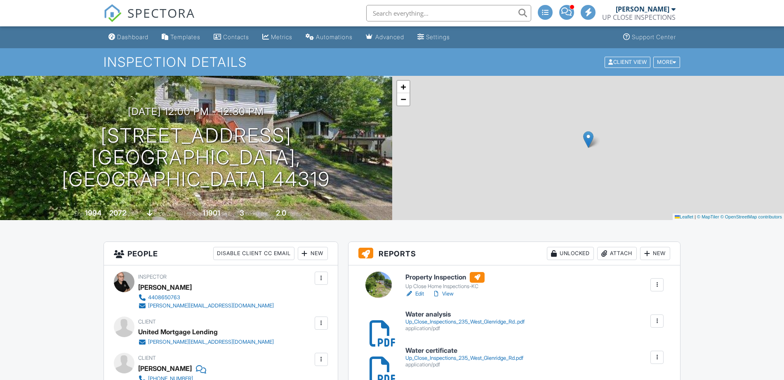
scroll to position [515, 0]
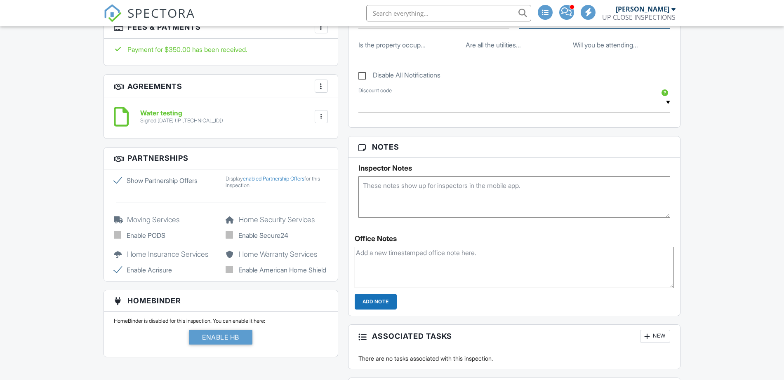
click at [541, 28] on input "Referral source" at bounding box center [594, 18] width 151 height 20
click at [543, 23] on label "Referral source" at bounding box center [541, 18] width 44 height 9
click at [543, 28] on input "Referral source" at bounding box center [594, 18] width 151 height 20
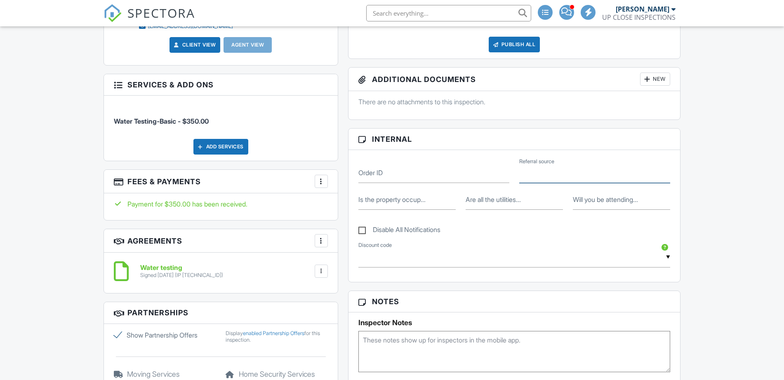
scroll to position [0, 0]
type input "g"
type input "Google"
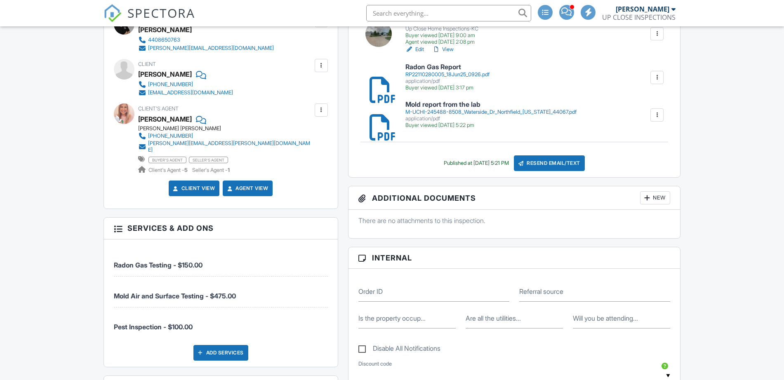
scroll to position [258, 0]
click at [569, 288] on input "Referral source" at bounding box center [594, 292] width 151 height 20
type input "Realtor"
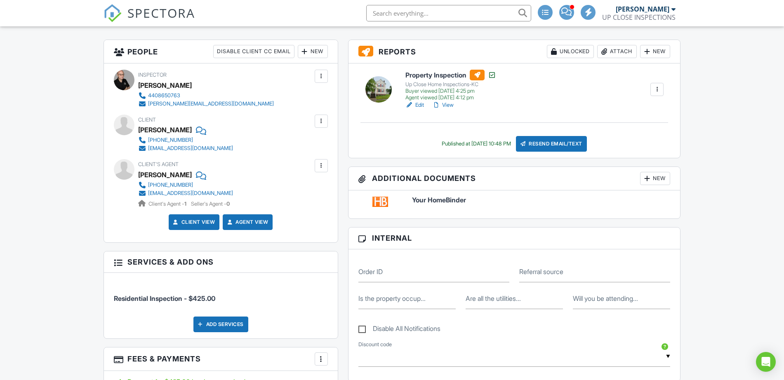
scroll to position [412, 0]
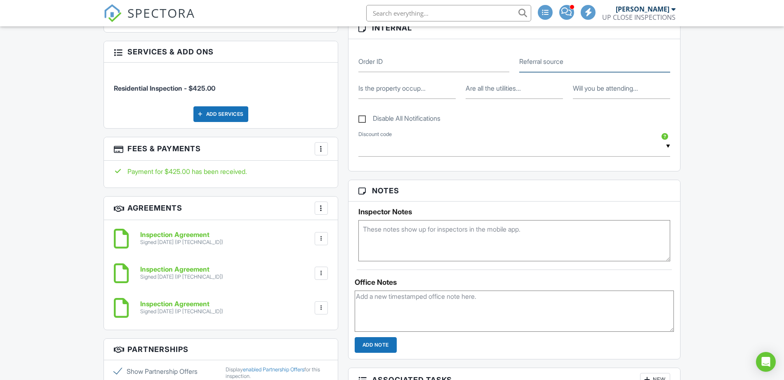
click at [528, 55] on div "Referral source" at bounding box center [594, 62] width 161 height 20
type input "Google"
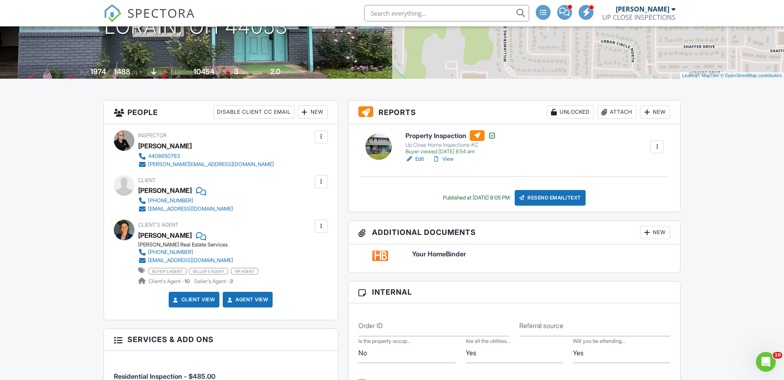
scroll to position [309, 0]
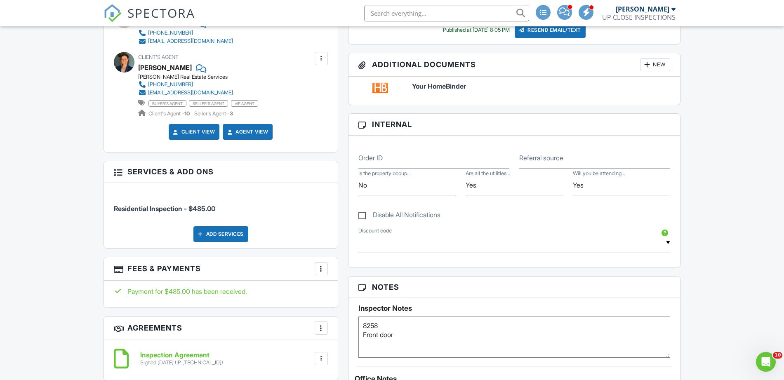
click at [553, 156] on label "Referral source" at bounding box center [541, 157] width 44 height 9
click at [553, 156] on input "Referral source" at bounding box center [594, 158] width 151 height 20
paste input "realtor"
type input "realtor"
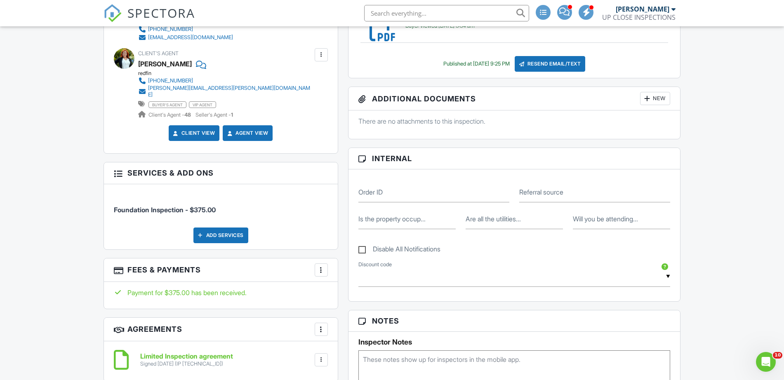
scroll to position [361, 0]
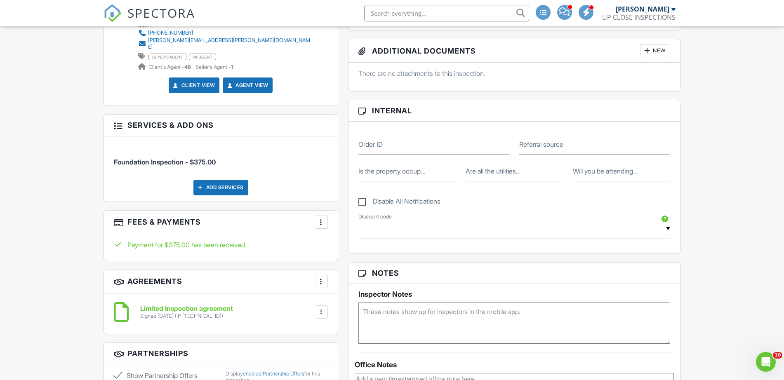
click at [550, 143] on label "Referral source" at bounding box center [541, 144] width 44 height 9
click at [550, 143] on input "Referral source" at bounding box center [594, 144] width 151 height 20
type input "realtor"
click at [554, 140] on input "Referral source" at bounding box center [594, 144] width 151 height 20
paste input "realtor"
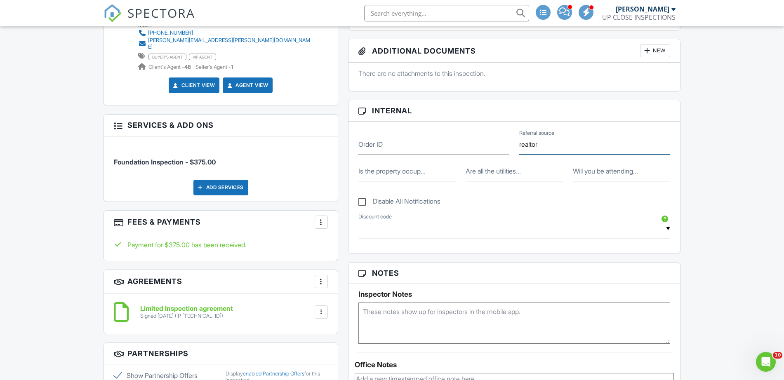
type input "realtor"
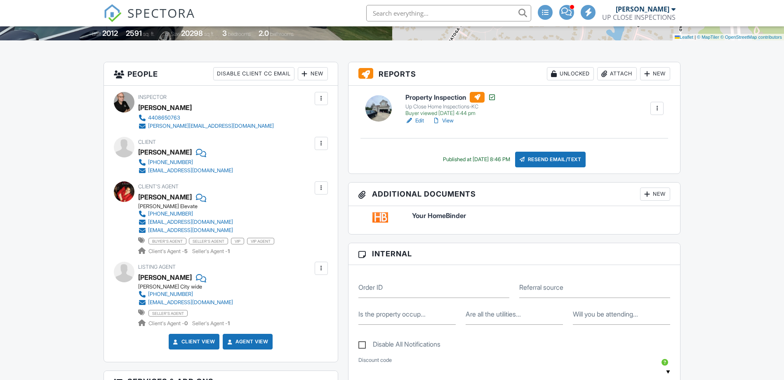
scroll to position [258, 0]
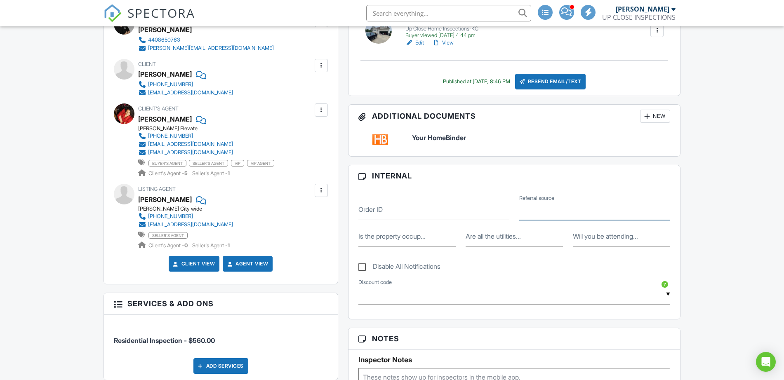
click at [569, 215] on input "Referral source" at bounding box center [594, 210] width 151 height 20
type input "Realtor"
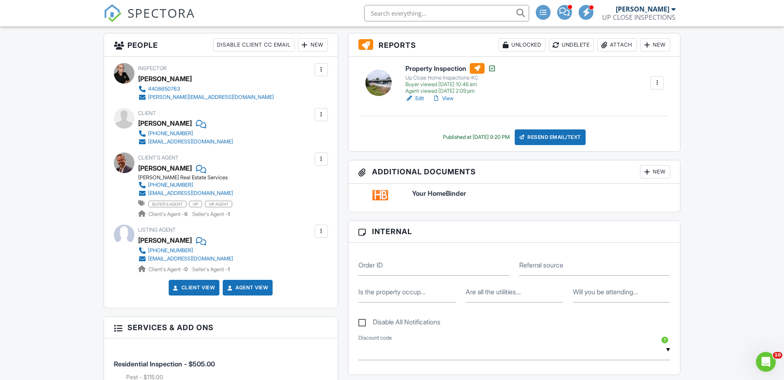
scroll to position [258, 0]
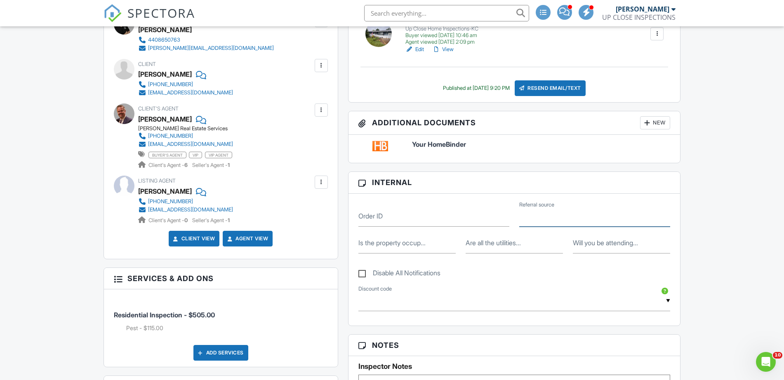
click at [568, 215] on input "Referral source" at bounding box center [594, 217] width 151 height 20
type input "Realtor"
drag, startPoint x: 55, startPoint y: 60, endPoint x: 31, endPoint y: 54, distance: 25.1
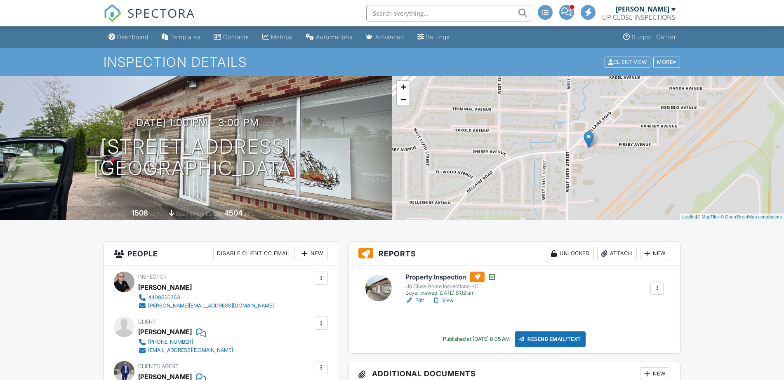
click at [574, 259] on div "Unlocked" at bounding box center [570, 253] width 47 height 13
click at [0, 0] on div "This inspection has been paid. Agreement(s) signed. Reports unlocked for viewin…" at bounding box center [0, 0] width 0 height 0
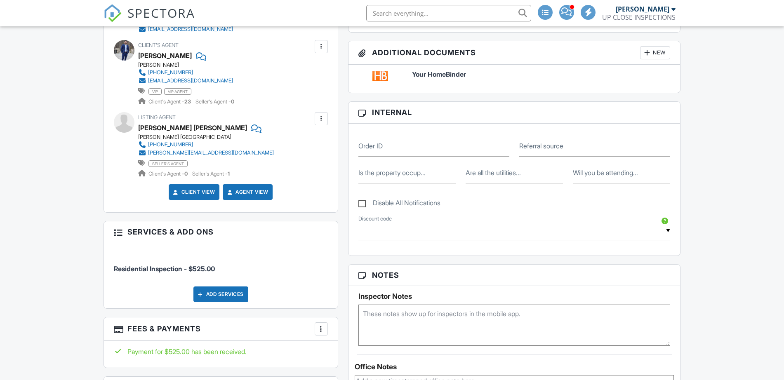
scroll to position [361, 0]
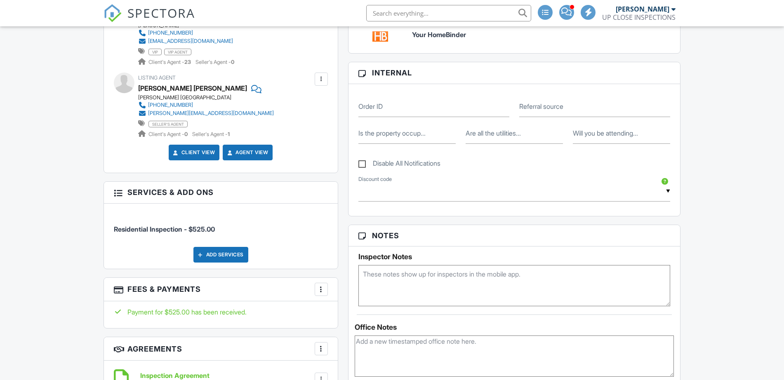
click at [539, 107] on label "Referral source" at bounding box center [541, 106] width 44 height 9
click at [539, 107] on input "Referral source" at bounding box center [594, 107] width 151 height 20
type input "Realtor"
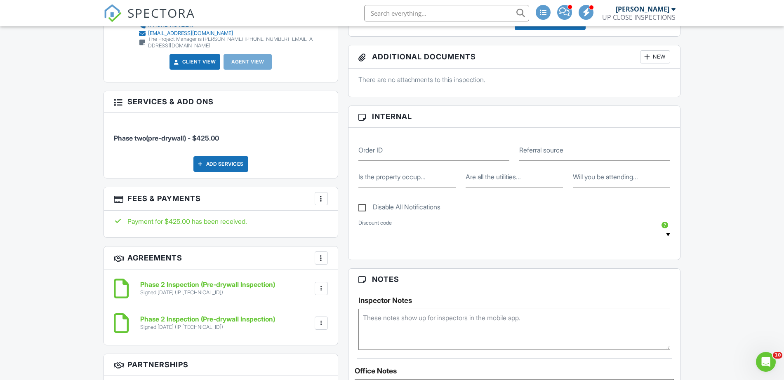
scroll to position [361, 0]
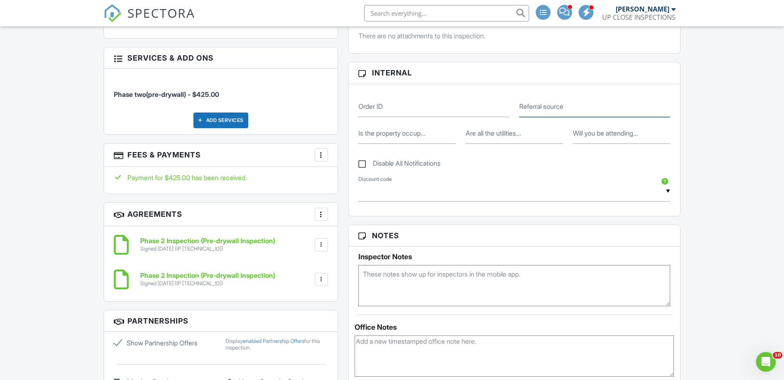
click at [577, 112] on input "Referral source" at bounding box center [594, 107] width 151 height 20
type input "google"
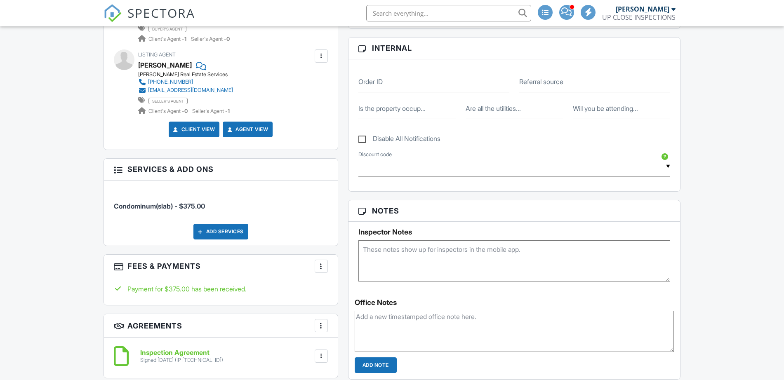
click at [557, 77] on label "Referral source" at bounding box center [541, 81] width 44 height 9
click at [557, 72] on input "Referral source" at bounding box center [594, 82] width 151 height 20
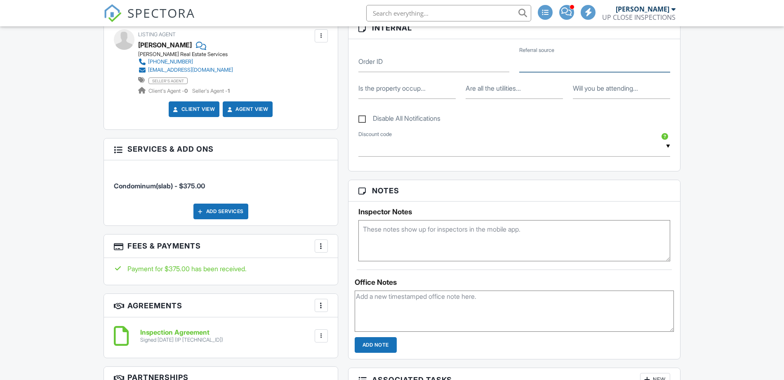
click at [558, 65] on input "Referral source" at bounding box center [594, 62] width 151 height 20
type input "Realtor"
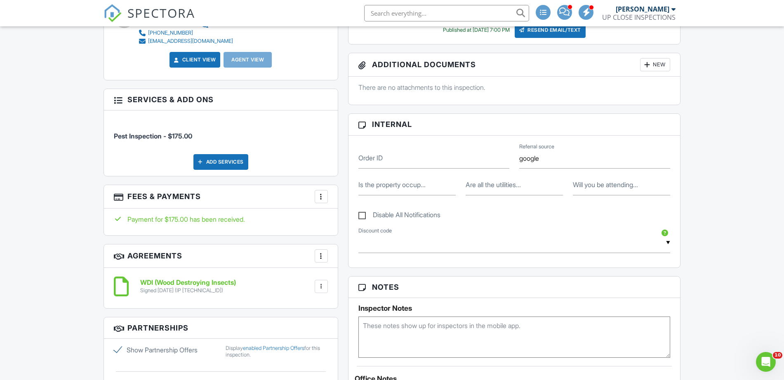
type input "google"
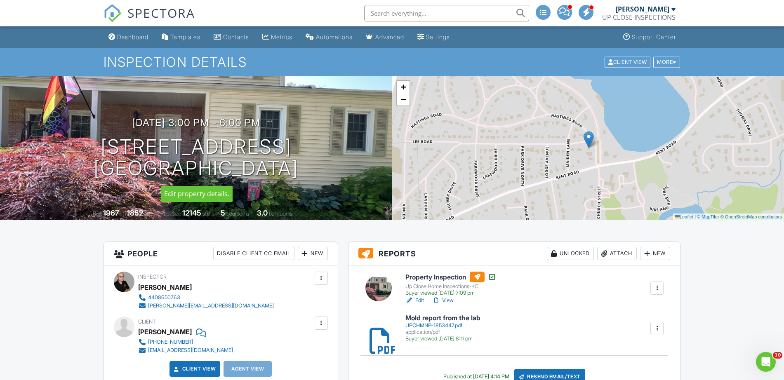
drag, startPoint x: 230, startPoint y: 23, endPoint x: 153, endPoint y: 133, distance: 134.0
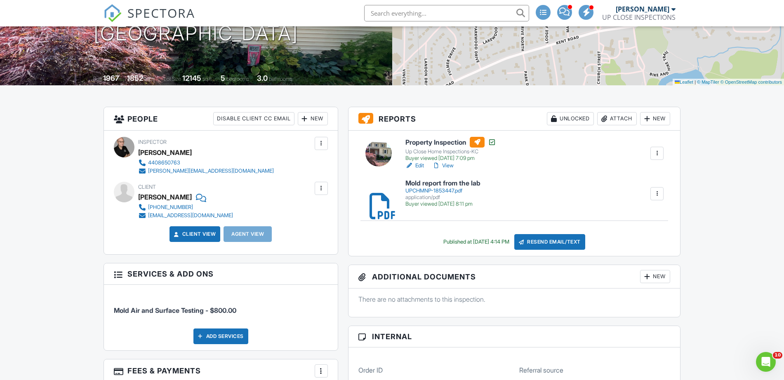
scroll to position [309, 0]
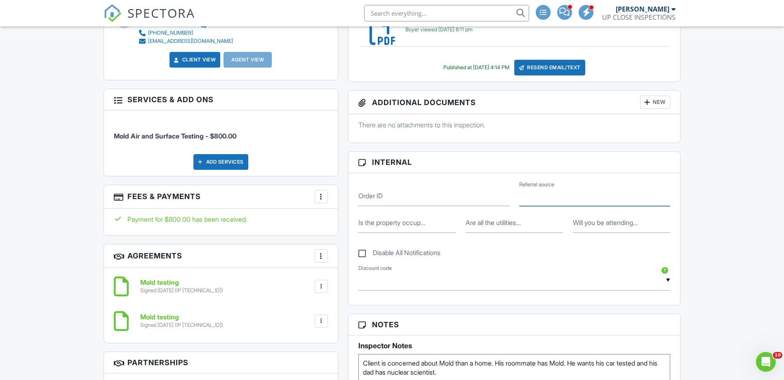
click at [568, 194] on input "Referral source" at bounding box center [594, 196] width 151 height 20
type input "Realtor"
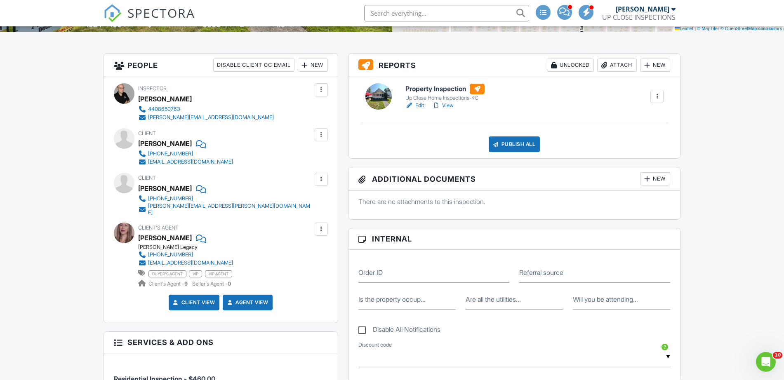
scroll to position [258, 0]
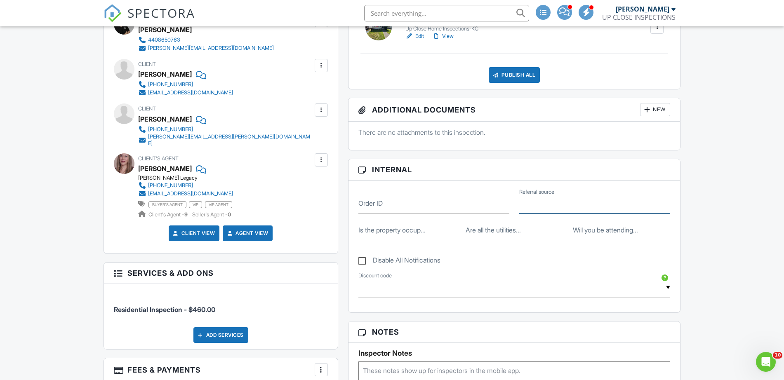
click at [579, 207] on input "Referral source" at bounding box center [594, 203] width 151 height 20
type input "Realtor"
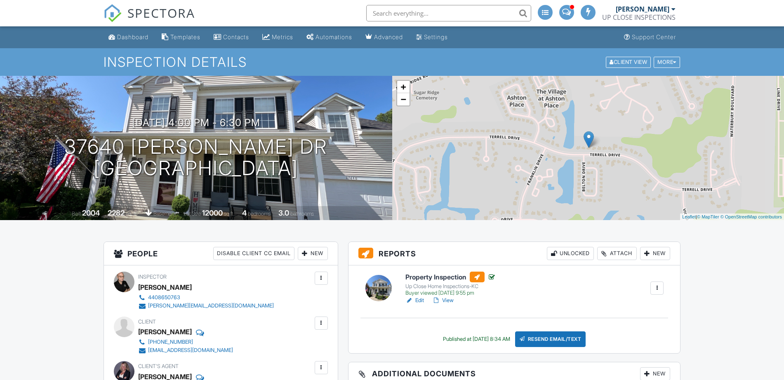
click at [556, 211] on div "+ − Leaflet | © MapTiler © OpenStreetMap contributors" at bounding box center [588, 148] width 392 height 144
type input "Realtor"
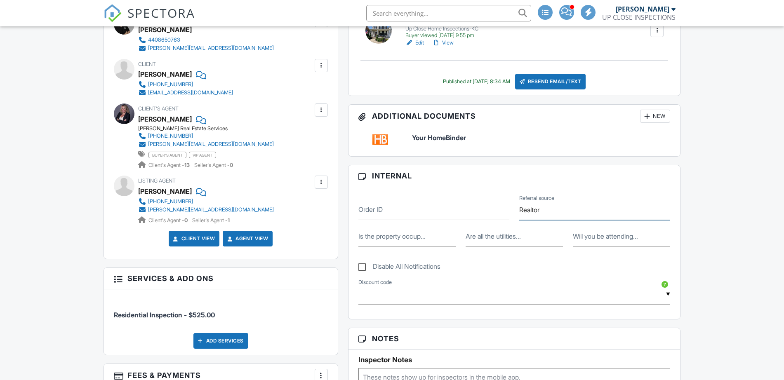
drag, startPoint x: 566, startPoint y: 214, endPoint x: 551, endPoint y: 214, distance: 14.8
click at [551, 214] on input "Realtor" at bounding box center [594, 210] width 151 height 20
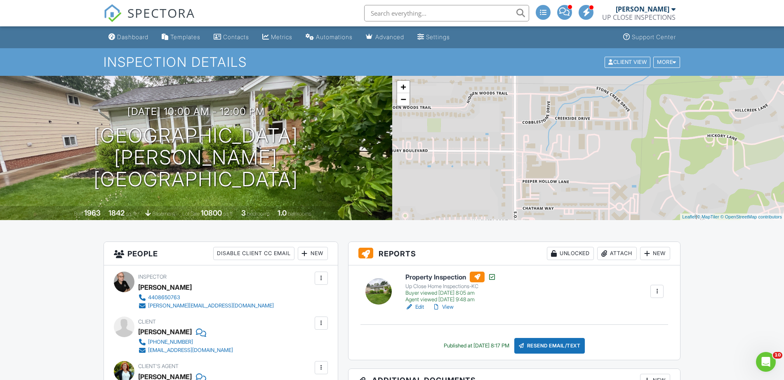
drag, startPoint x: 470, startPoint y: 96, endPoint x: 372, endPoint y: 193, distance: 137.3
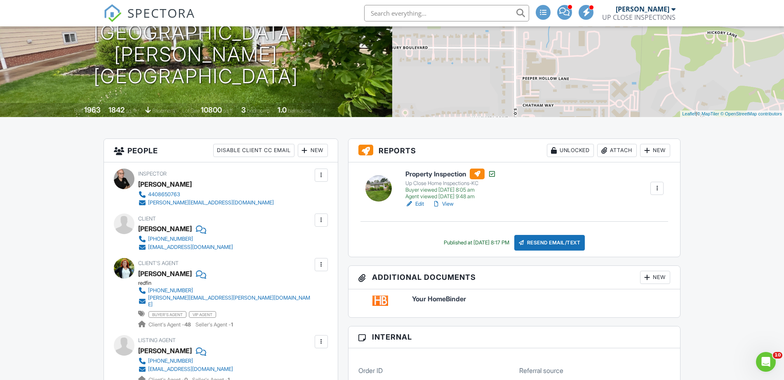
scroll to position [206, 0]
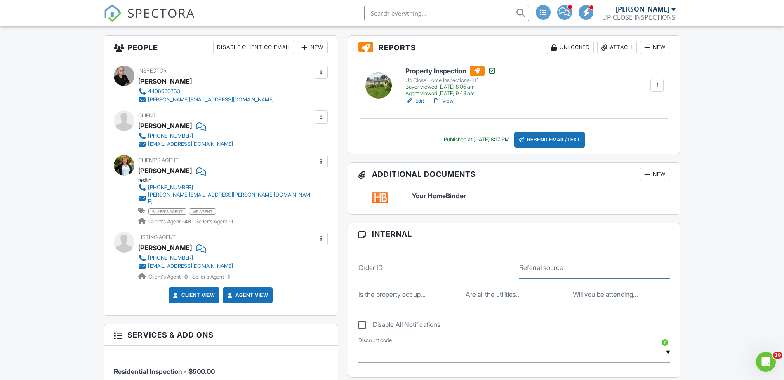
drag, startPoint x: 556, startPoint y: 258, endPoint x: 554, endPoint y: 266, distance: 8.7
click at [556, 258] on div "Referral source" at bounding box center [594, 268] width 161 height 20
type input "Realtor"
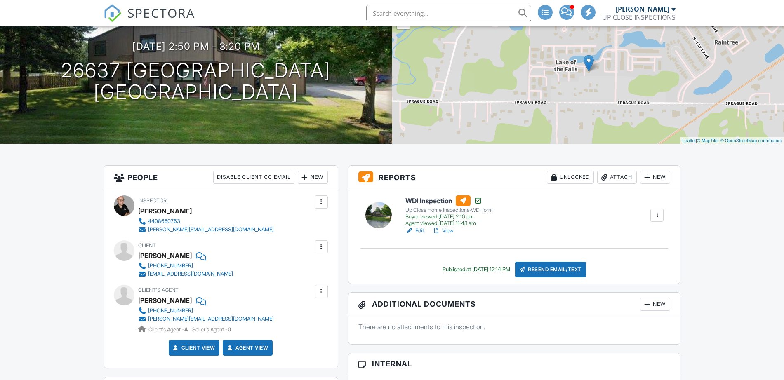
scroll to position [361, 0]
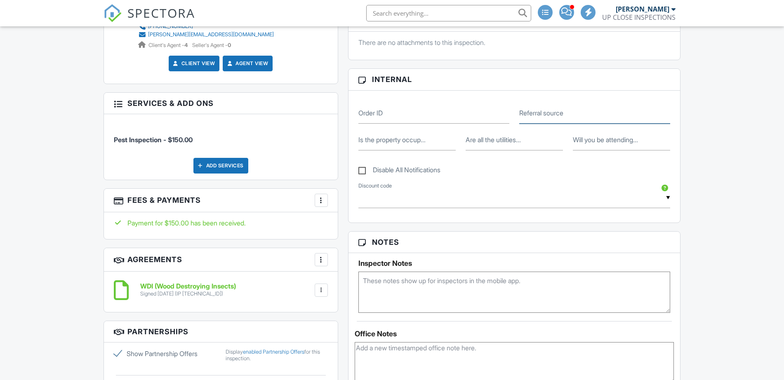
click at [569, 112] on input "Referral source" at bounding box center [594, 113] width 151 height 20
type input "Realtor"
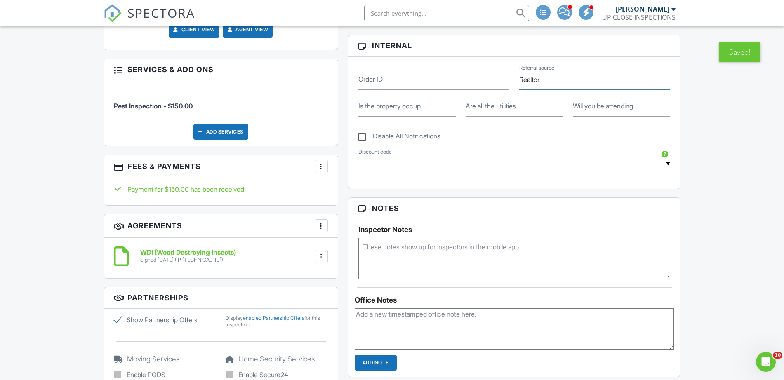
scroll to position [412, 0]
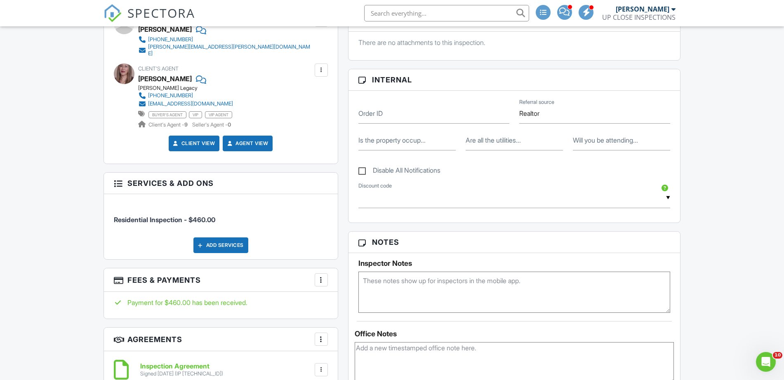
scroll to position [412, 0]
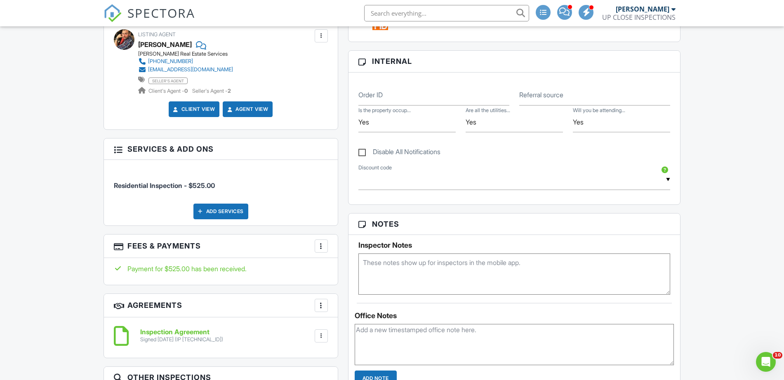
scroll to position [361, 0]
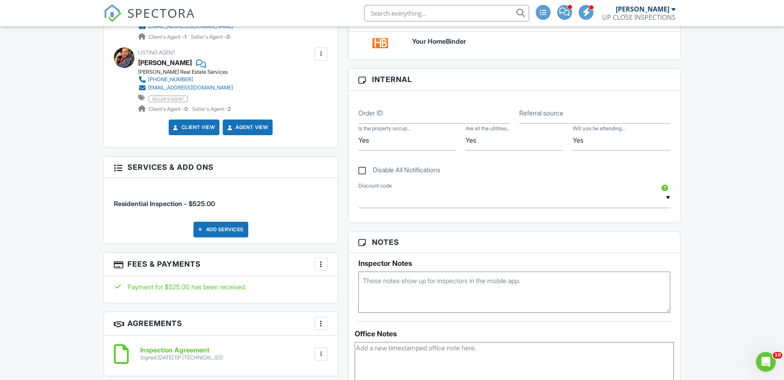
click at [554, 113] on label "Referral source" at bounding box center [541, 112] width 44 height 9
click at [554, 113] on input "Referral source" at bounding box center [594, 113] width 151 height 20
type input "Realtor"
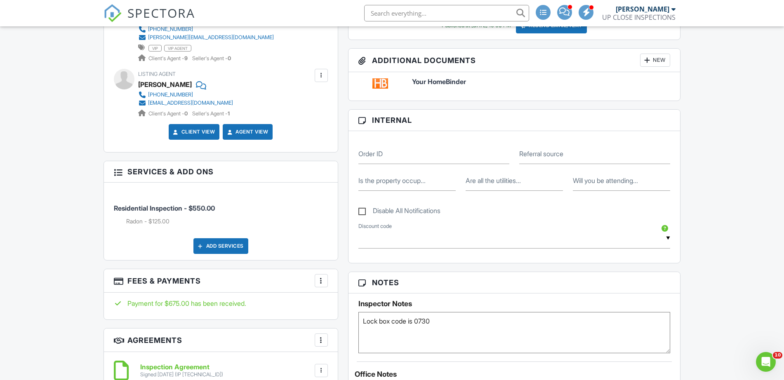
scroll to position [361, 0]
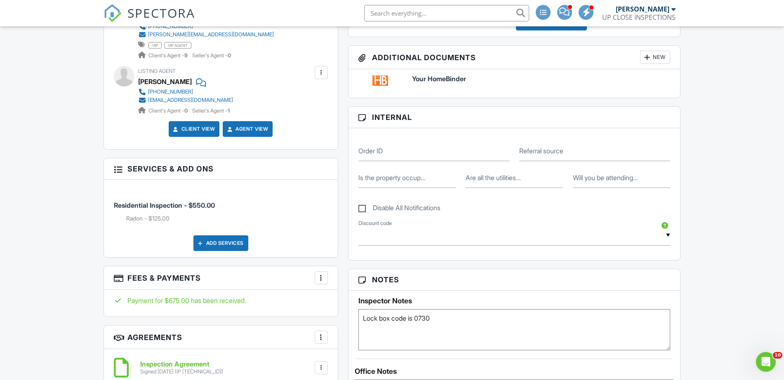
click at [551, 152] on label "Referral source" at bounding box center [541, 150] width 44 height 9
click at [551, 152] on input "Referral source" at bounding box center [594, 151] width 151 height 20
click at [545, 150] on input "Referral source" at bounding box center [594, 151] width 151 height 20
type input "Realtor"
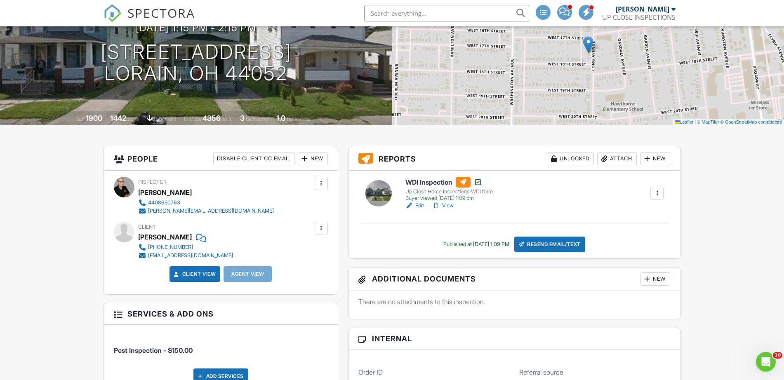
scroll to position [258, 0]
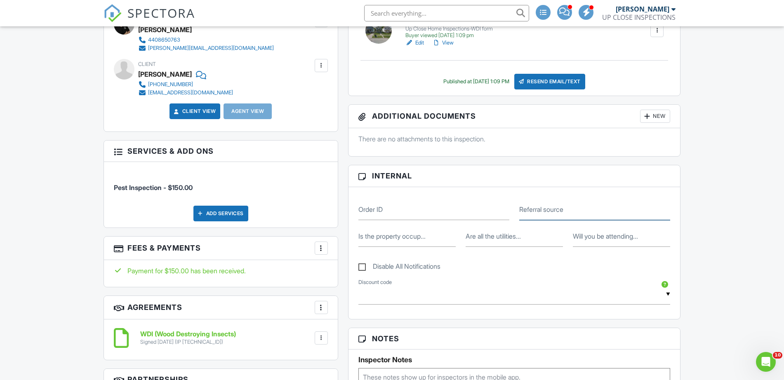
click at [542, 215] on input "Referral source" at bounding box center [594, 210] width 151 height 20
type input "Robinhood"
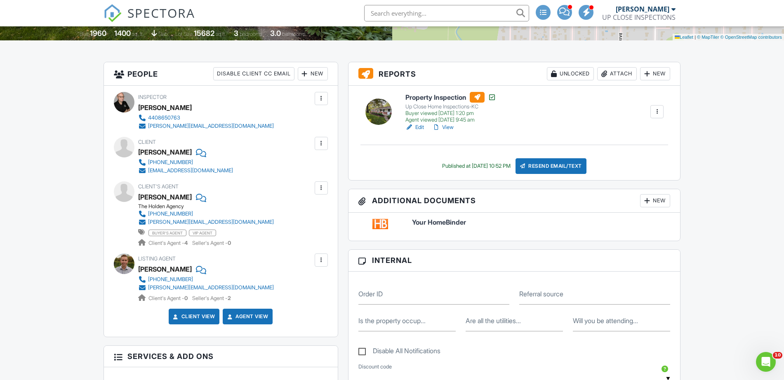
scroll to position [258, 0]
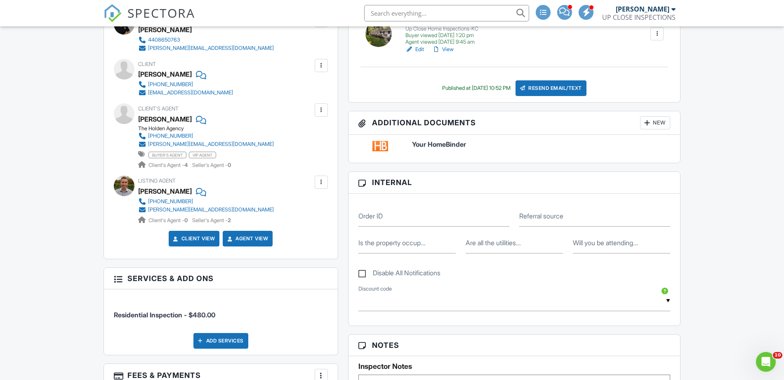
click at [536, 216] on label "Referral source" at bounding box center [541, 215] width 44 height 9
click at [536, 216] on input "Referral source" at bounding box center [594, 217] width 151 height 20
click at [546, 219] on input "Referral source" at bounding box center [594, 217] width 151 height 20
drag, startPoint x: 594, startPoint y: 184, endPoint x: 522, endPoint y: 174, distance: 72.9
click at [522, 174] on h3 "Internal" at bounding box center [514, 182] width 332 height 21
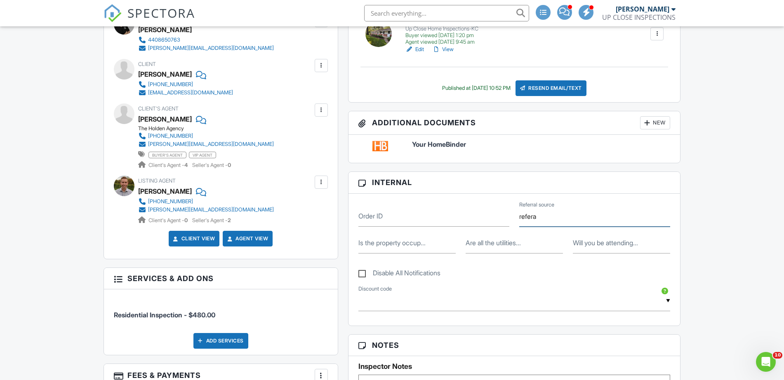
click at [553, 214] on input "refera" at bounding box center [594, 217] width 151 height 20
drag, startPoint x: 554, startPoint y: 213, endPoint x: 538, endPoint y: 211, distance: 15.7
click at [554, 212] on input "refera" at bounding box center [594, 217] width 151 height 20
click at [533, 211] on input "refera" at bounding box center [594, 217] width 151 height 20
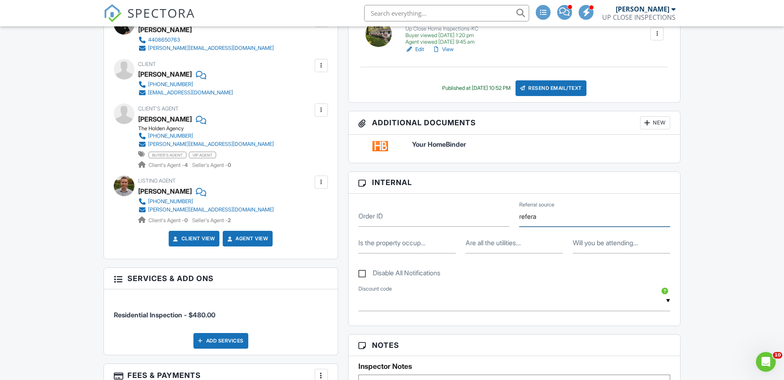
click at [533, 211] on input "refera" at bounding box center [594, 217] width 151 height 20
type input "realtor"
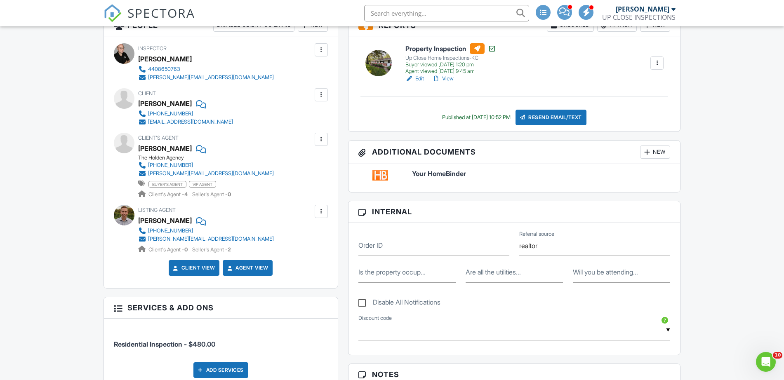
scroll to position [309, 0]
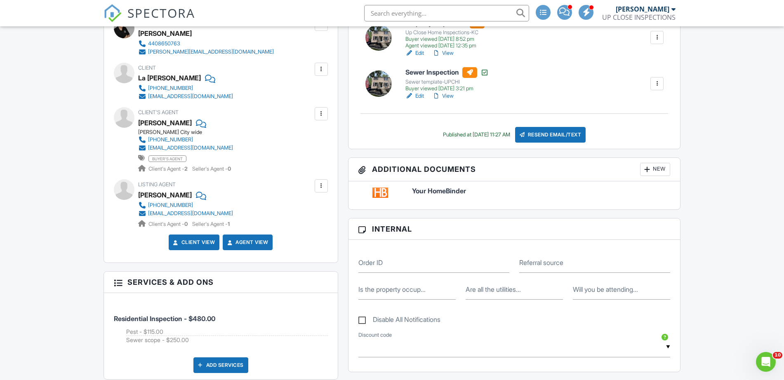
scroll to position [309, 0]
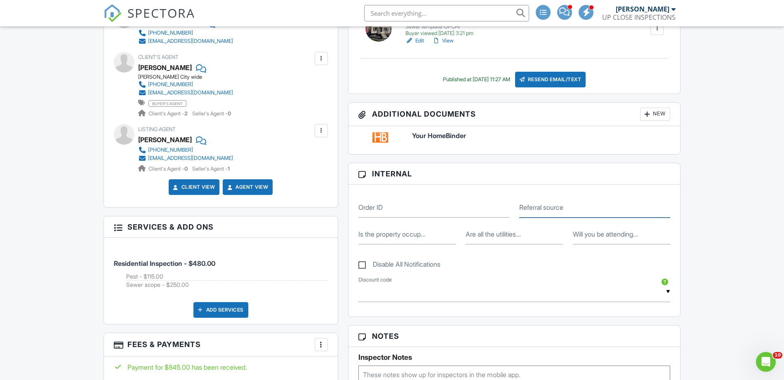
click at [603, 200] on input "Referral source" at bounding box center [594, 207] width 151 height 20
type input "Realtor"
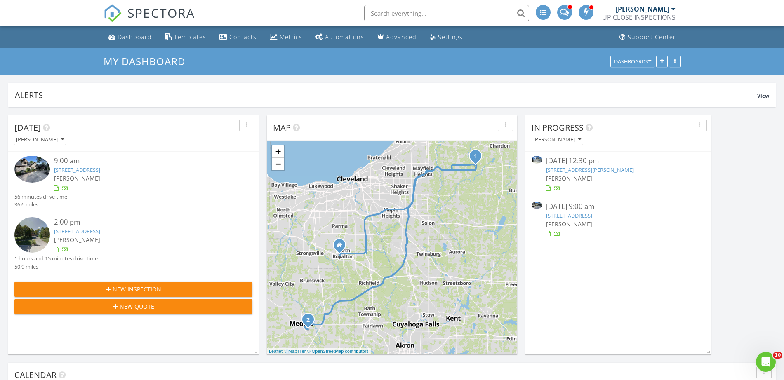
drag, startPoint x: 596, startPoint y: 119, endPoint x: 637, endPoint y: 188, distance: 80.7
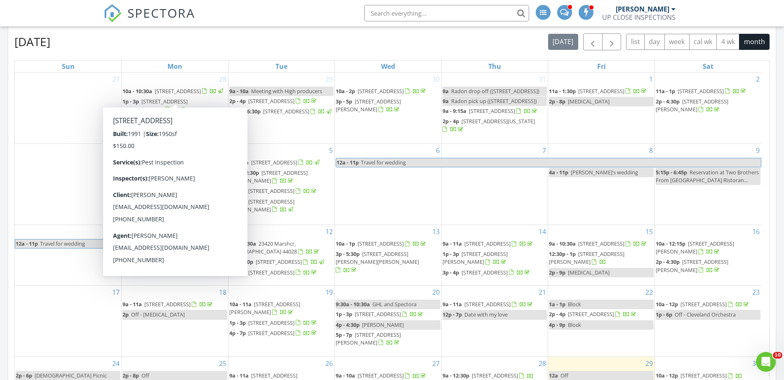
drag, startPoint x: 171, startPoint y: 104, endPoint x: 376, endPoint y: 41, distance: 214.7
click at [374, 41] on div "[DATE] [DATE] list day week cal wk 4 wk month" at bounding box center [391, 41] width 755 height 17
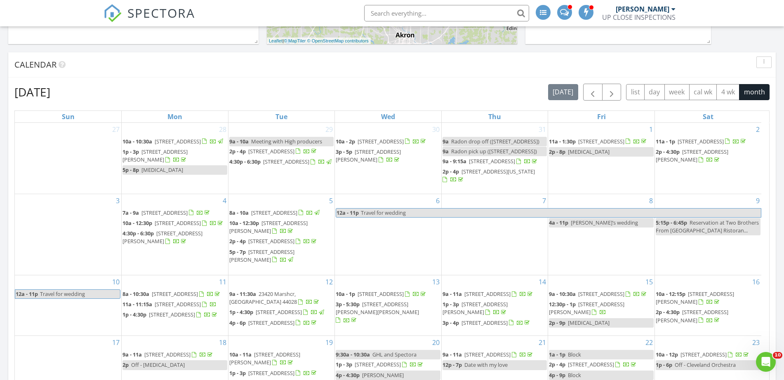
scroll to position [258, 0]
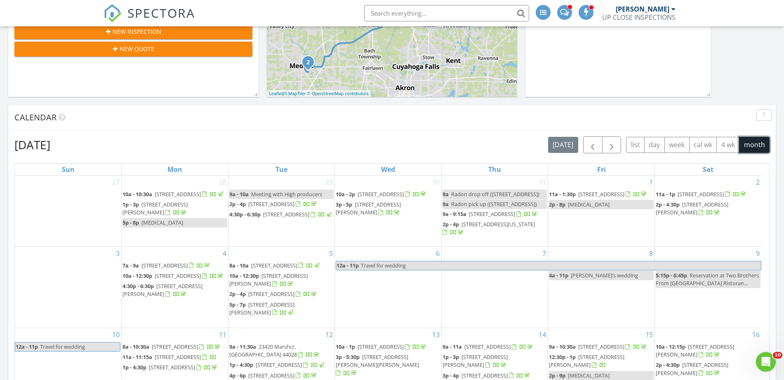
click at [754, 148] on button "month" at bounding box center [754, 145] width 31 height 16
click at [596, 144] on span "button" at bounding box center [592, 145] width 10 height 10
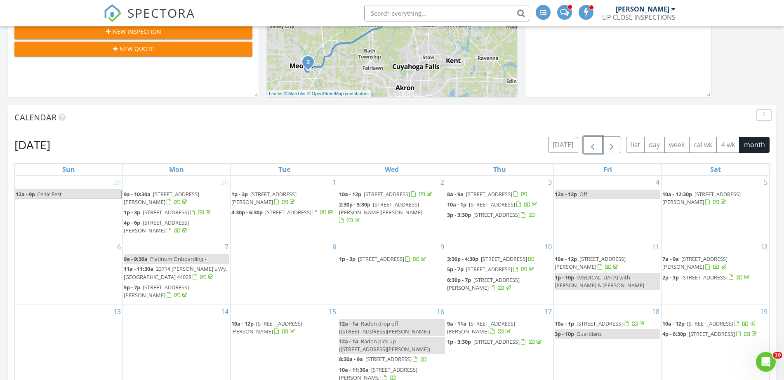
click at [596, 144] on span "button" at bounding box center [592, 145] width 10 height 10
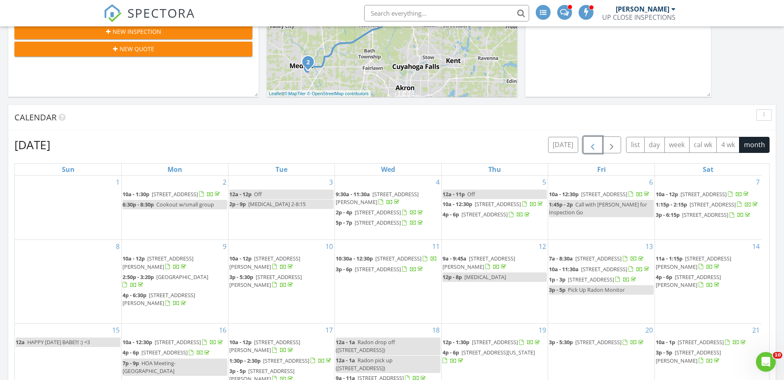
scroll to position [9, 0]
click at [344, 129] on div "Calendar" at bounding box center [391, 117] width 767 height 25
click at [317, 127] on div "Calendar" at bounding box center [391, 117] width 767 height 25
click at [269, 129] on div "Calendar" at bounding box center [391, 117] width 767 height 25
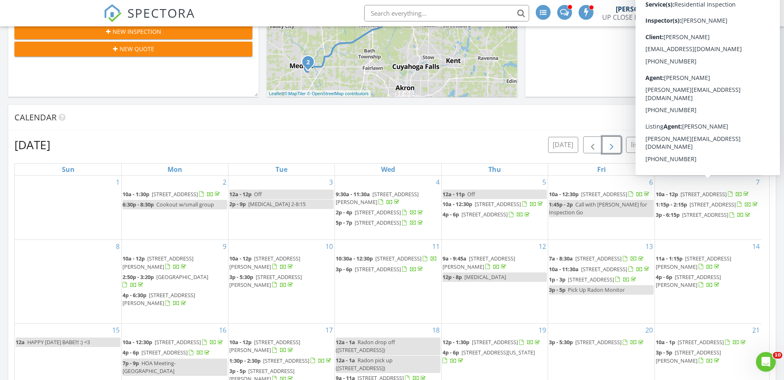
click at [610, 149] on span "button" at bounding box center [611, 145] width 10 height 10
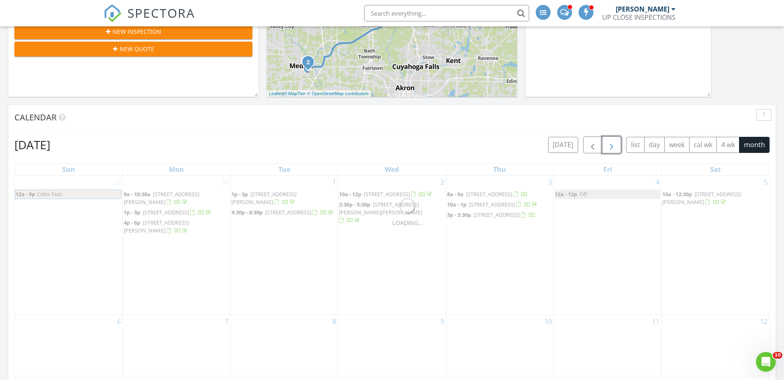
click at [610, 148] on span "button" at bounding box center [611, 145] width 10 height 10
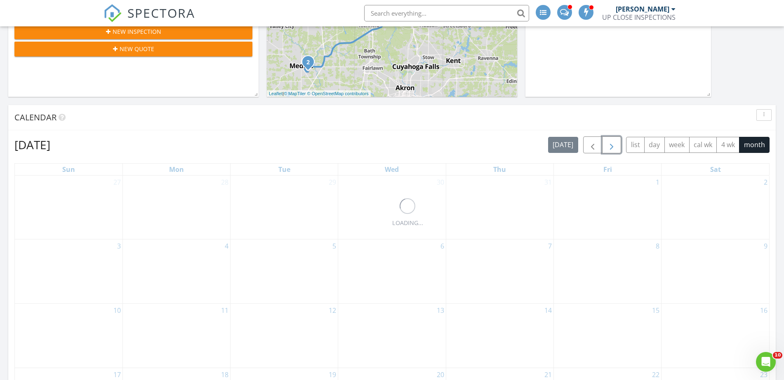
click at [610, 148] on span "button" at bounding box center [611, 145] width 10 height 10
click at [583, 150] on button "button" at bounding box center [592, 144] width 19 height 17
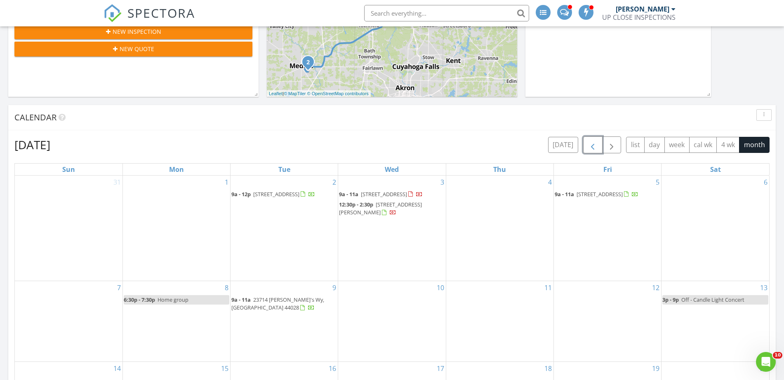
click at [587, 148] on span "button" at bounding box center [592, 145] width 10 height 10
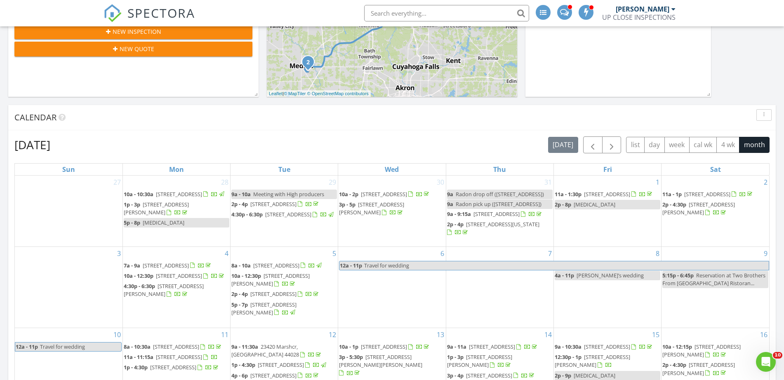
click at [447, 132] on div "August 2025 today list day week cal wk 4 wk month Sun Mon Tue Wed Thu Fri Sat 2…" at bounding box center [391, 348] width 767 height 437
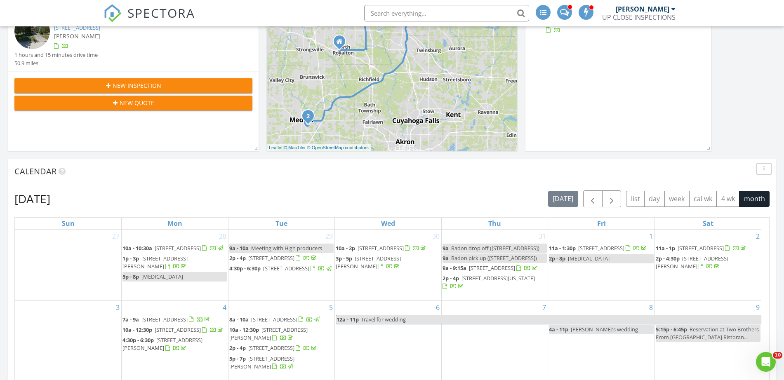
scroll to position [206, 0]
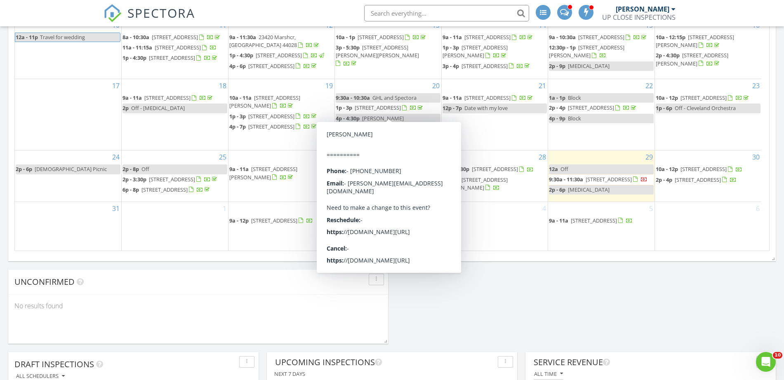
scroll to position [567, 0]
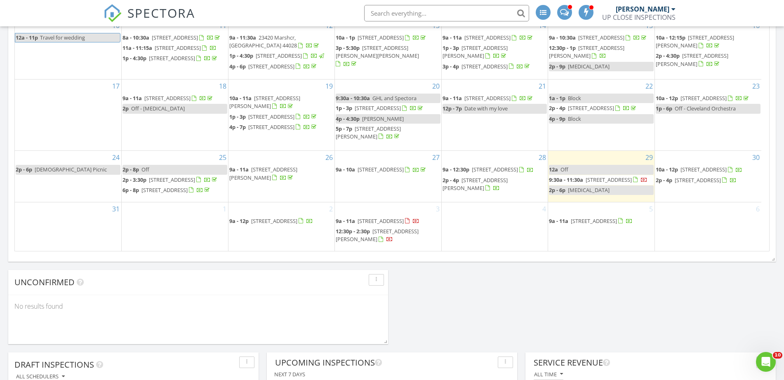
click at [604, 308] on div "Today James Crowton 9:00 am 12370 Rockhaven Rd, Chesterland, OH 44026 James Cro…" at bounding box center [392, 317] width 784 height 1554
drag, startPoint x: 500, startPoint y: 305, endPoint x: 471, endPoint y: 308, distance: 28.9
click at [490, 306] on div "Today James Crowton 9:00 am 12370 Rockhaven Rd, Chesterland, OH 44026 James Cro…" at bounding box center [392, 317] width 784 height 1554
drag, startPoint x: 471, startPoint y: 308, endPoint x: 45, endPoint y: 3, distance: 523.7
click at [449, 300] on div "Today James Crowton 9:00 am 12370 Rockhaven Rd, Chesterland, OH 44026 James Cro…" at bounding box center [392, 317] width 784 height 1554
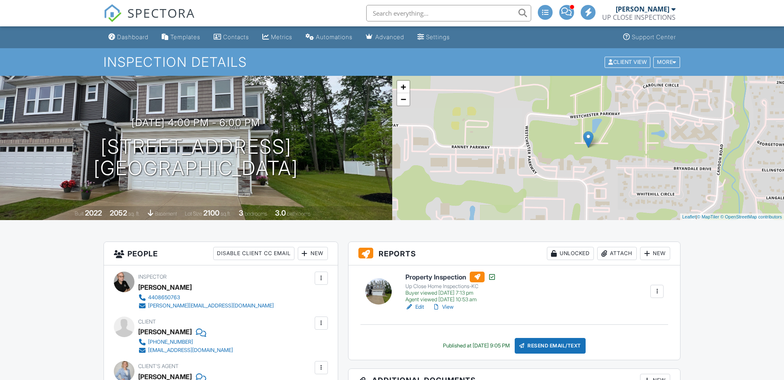
click at [568, 162] on div "+ − Leaflet | © MapTiler © OpenStreetMap contributors" at bounding box center [588, 148] width 392 height 144
click at [567, 170] on div "+ − Leaflet | © MapTiler © OpenStreetMap contributors" at bounding box center [588, 148] width 392 height 144
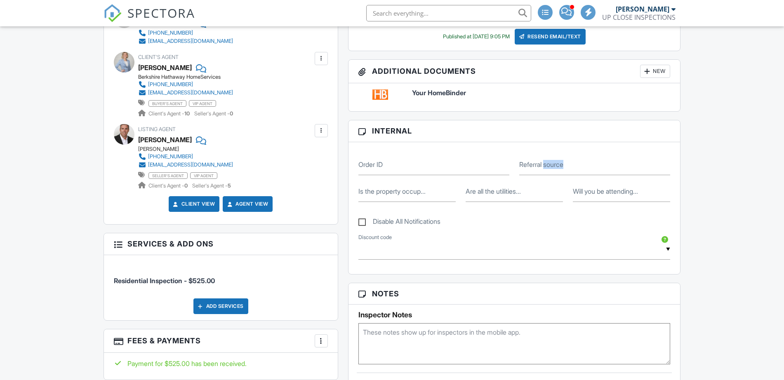
click at [550, 164] on label "Referral source" at bounding box center [541, 164] width 44 height 9
click at [550, 164] on input "Referral source" at bounding box center [594, 165] width 151 height 20
type input "Realtor"
click at [531, 170] on input "Realtor" at bounding box center [594, 165] width 151 height 20
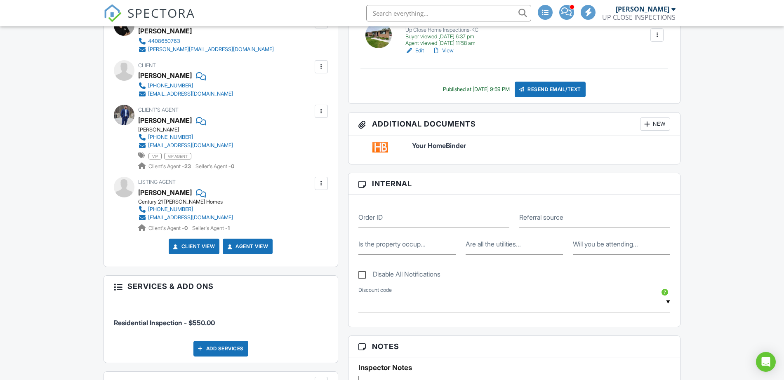
scroll to position [309, 0]
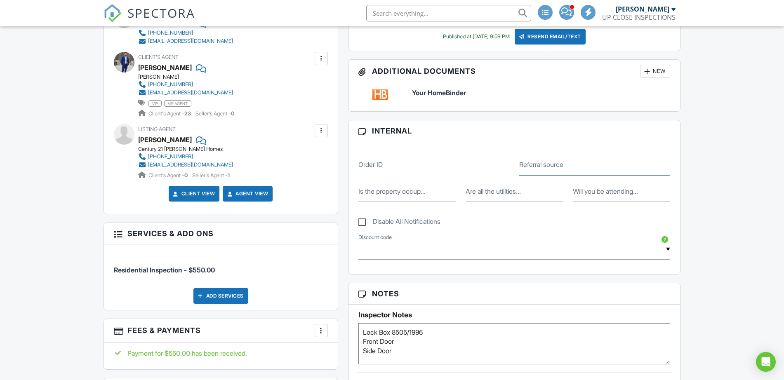
click at [569, 168] on input "Referral source" at bounding box center [594, 165] width 151 height 20
paste input "Realtor"
type input "Realtor"
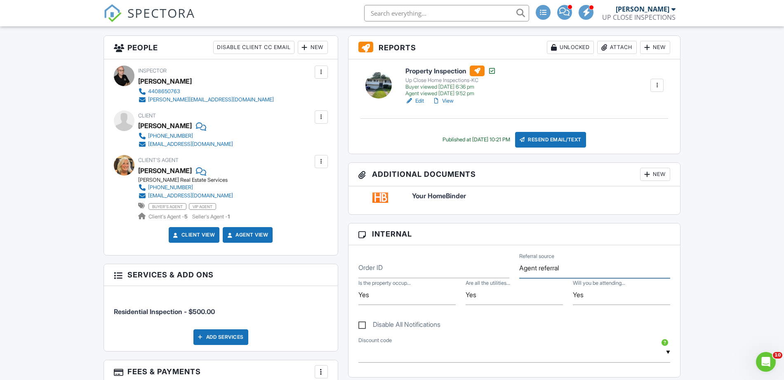
click at [550, 270] on input "Agent referral" at bounding box center [594, 268] width 151 height 20
click at [550, 269] on input "Agent referral" at bounding box center [594, 268] width 151 height 20
paste input "Realtor"
type input "Realtor"
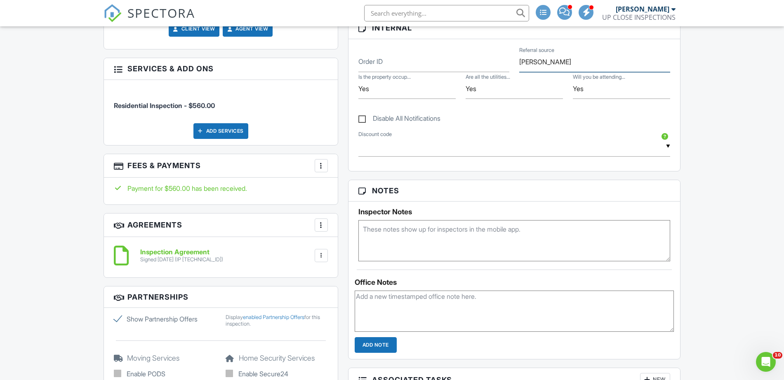
click at [541, 64] on input "[PERSON_NAME]" at bounding box center [594, 62] width 151 height 20
paste input "Realto"
type input "Realtor"
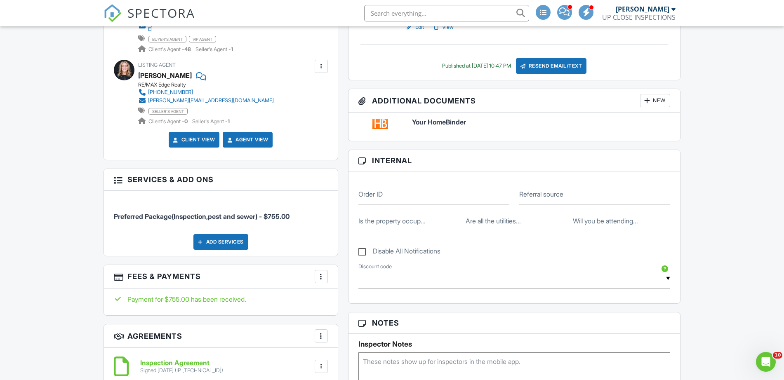
scroll to position [361, 0]
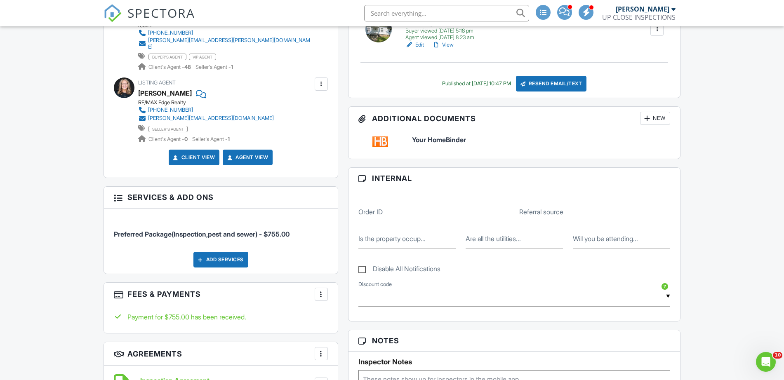
click at [574, 196] on div "Order ID Referral source" at bounding box center [514, 208] width 322 height 27
click at [569, 209] on input "Referral source" at bounding box center [594, 212] width 151 height 20
paste input "Realtor"
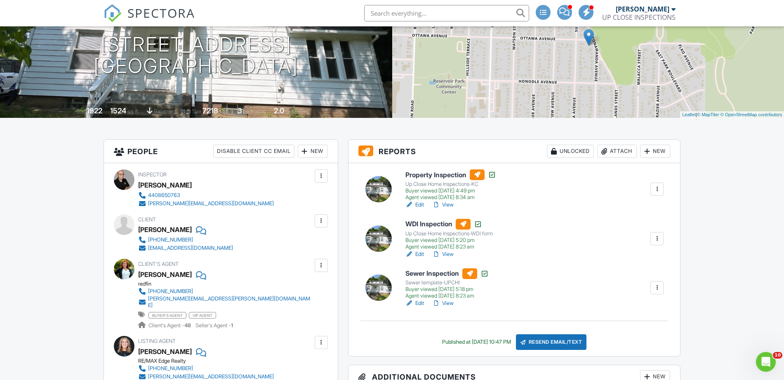
scroll to position [0, 0]
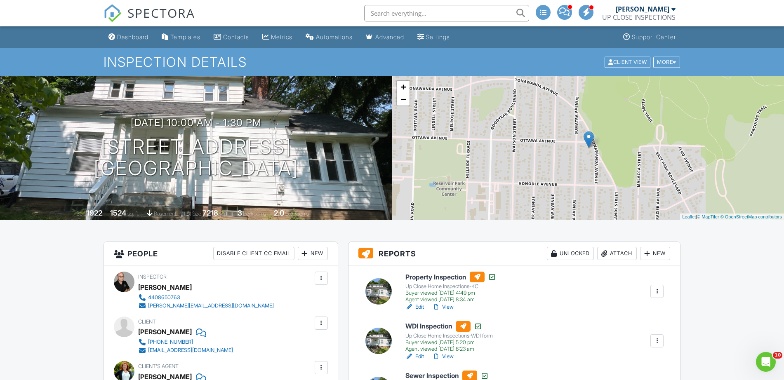
type input "Realtor"
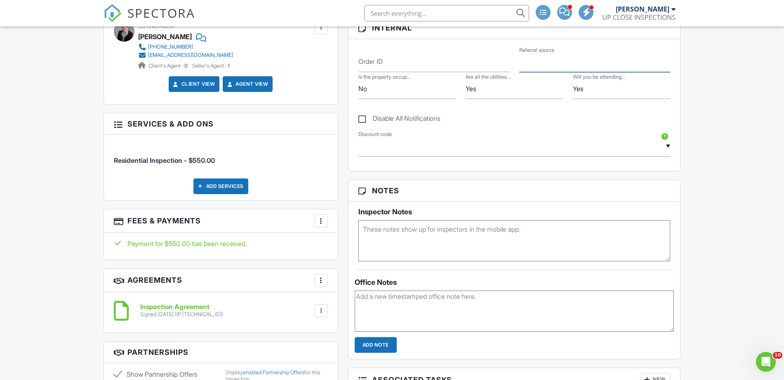
click at [568, 67] on input "Referral source" at bounding box center [594, 62] width 151 height 20
paste input "Realtor"
type input "Realtor"
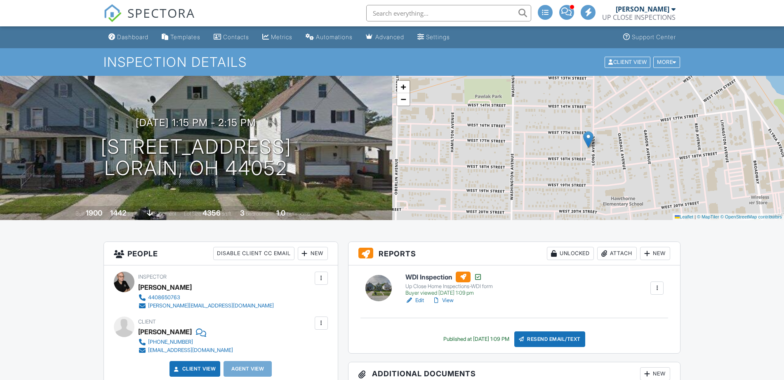
scroll to position [258, 0]
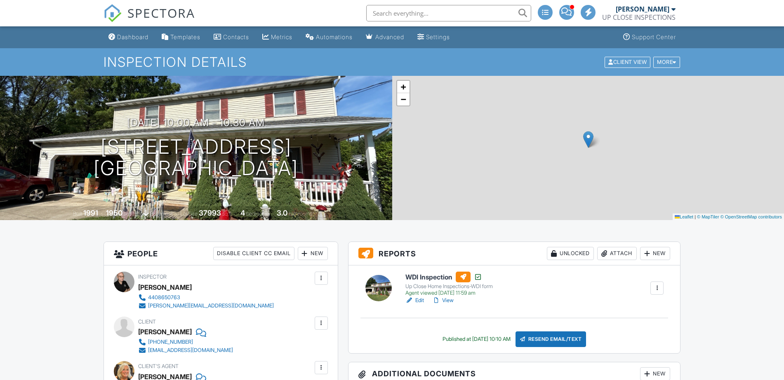
scroll to position [1071, 0]
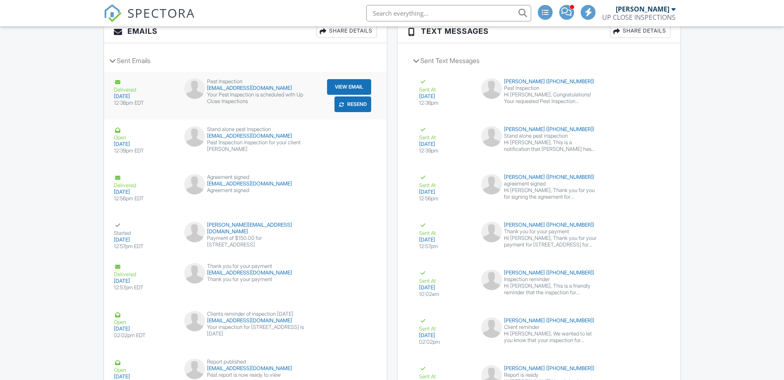
click at [344, 85] on button "View Email" at bounding box center [349, 87] width 44 height 16
click at [356, 82] on button "View Email" at bounding box center [349, 87] width 44 height 16
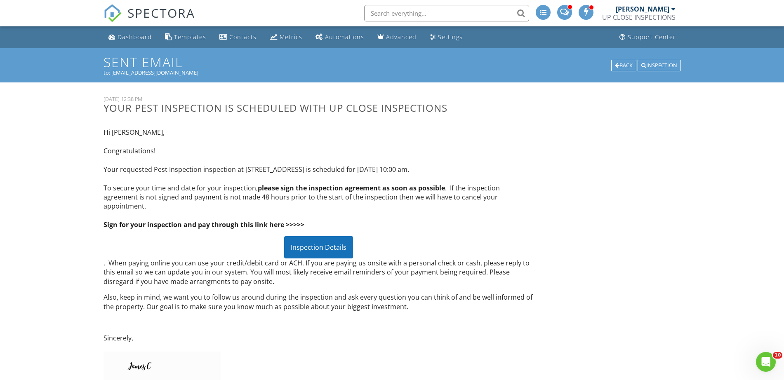
click at [313, 249] on div "Inspection Details" at bounding box center [318, 247] width 69 height 22
click at [517, 137] on p "Hi [PERSON_NAME], Congratulations! Your requested Pest Inspection inspection at…" at bounding box center [318, 178] width 430 height 101
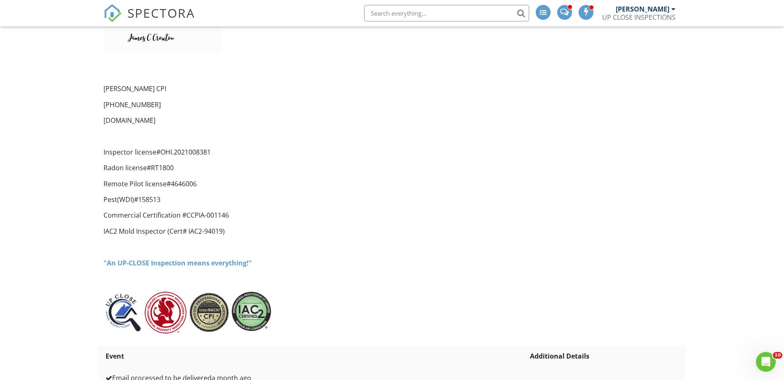
scroll to position [390, 0]
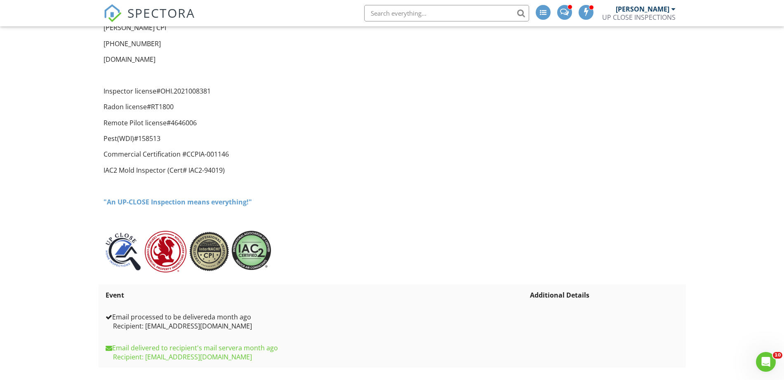
click at [388, 234] on div "Hi [PERSON_NAME], Congratulations! Your requested Pest Inspection inspection at…" at bounding box center [319, 4] width 440 height 545
click at [373, 286] on th "Event" at bounding box center [315, 294] width 425 height 21
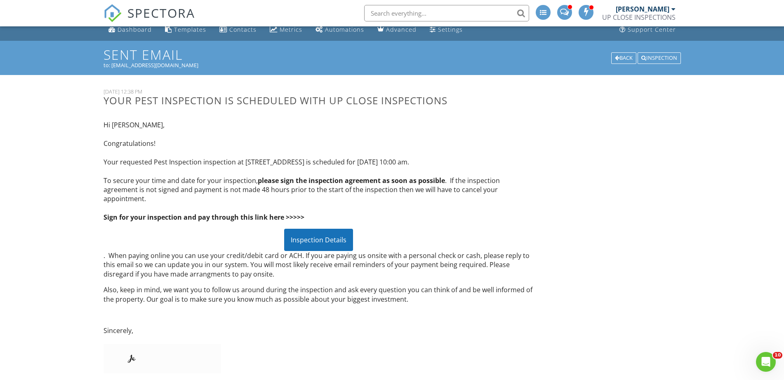
scroll to position [0, 0]
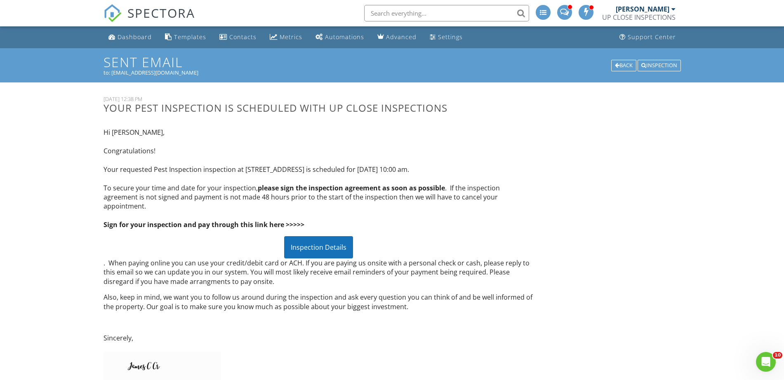
drag, startPoint x: 303, startPoint y: 120, endPoint x: 257, endPoint y: 118, distance: 45.4
click at [301, 120] on div "[DATE] 12:38 PM Your Pest Inspection is scheduled with Up Close Inspections" at bounding box center [319, 109] width 440 height 26
click at [419, 115] on div "[DATE] 12:38 PM Your Pest Inspection is scheduled with Up Close Inspections" at bounding box center [319, 109] width 440 height 26
click at [249, 190] on p "Hi [PERSON_NAME], Congratulations! Your requested Pest Inspection inspection at…" at bounding box center [318, 178] width 430 height 101
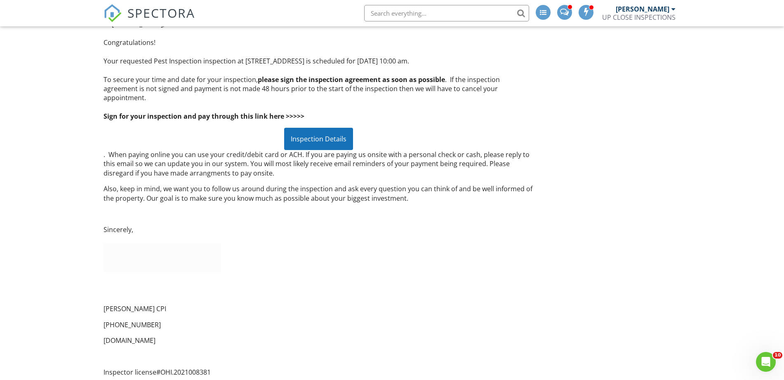
scroll to position [103, 0]
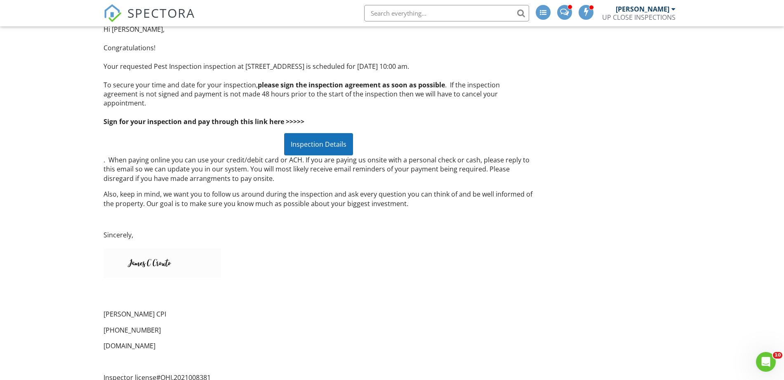
click at [326, 133] on div "Inspection Details" at bounding box center [318, 144] width 69 height 22
